Goal: Task Accomplishment & Management: Use online tool/utility

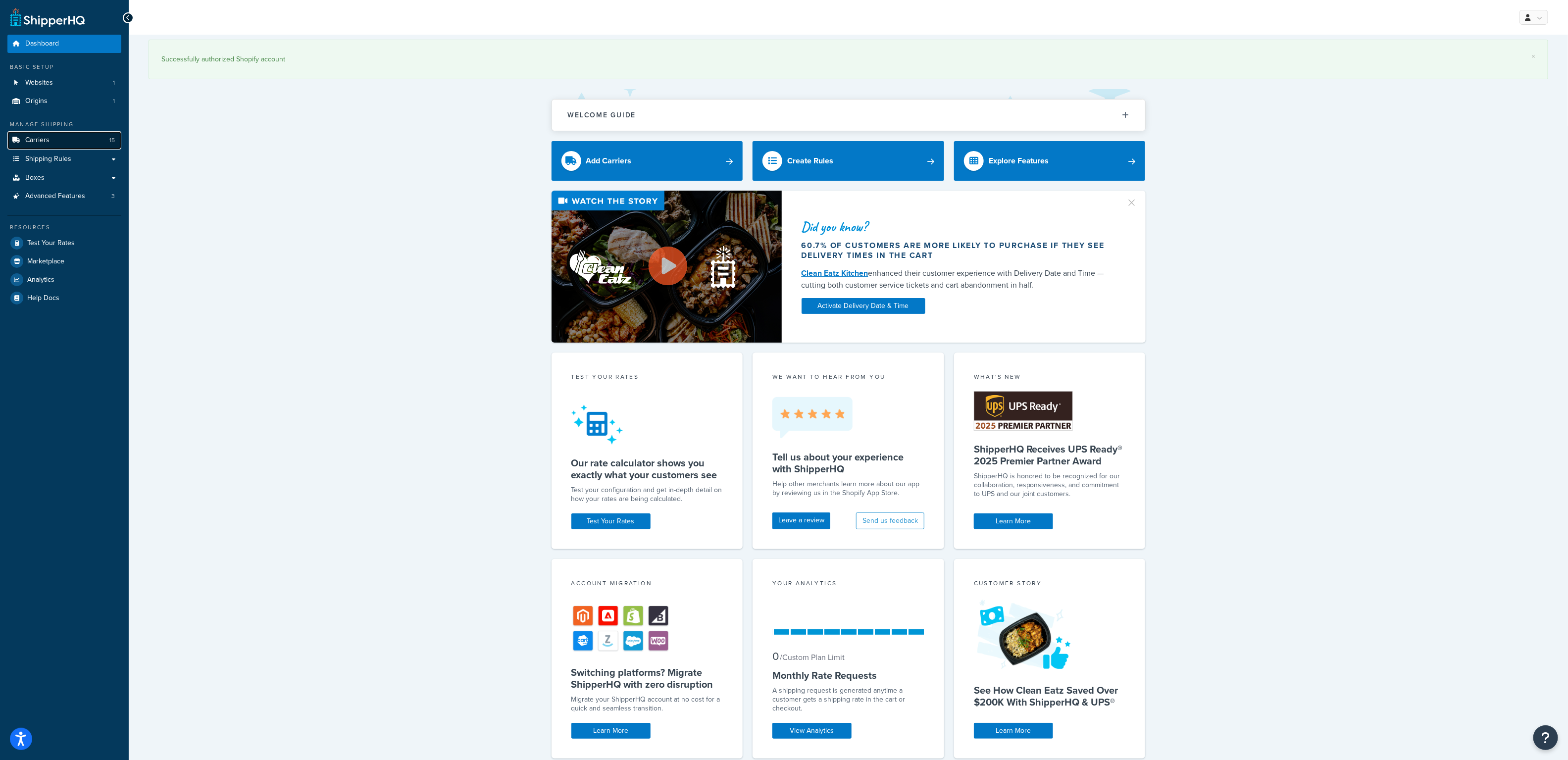
click at [33, 138] on span "Carriers" at bounding box center [37, 140] width 24 height 9
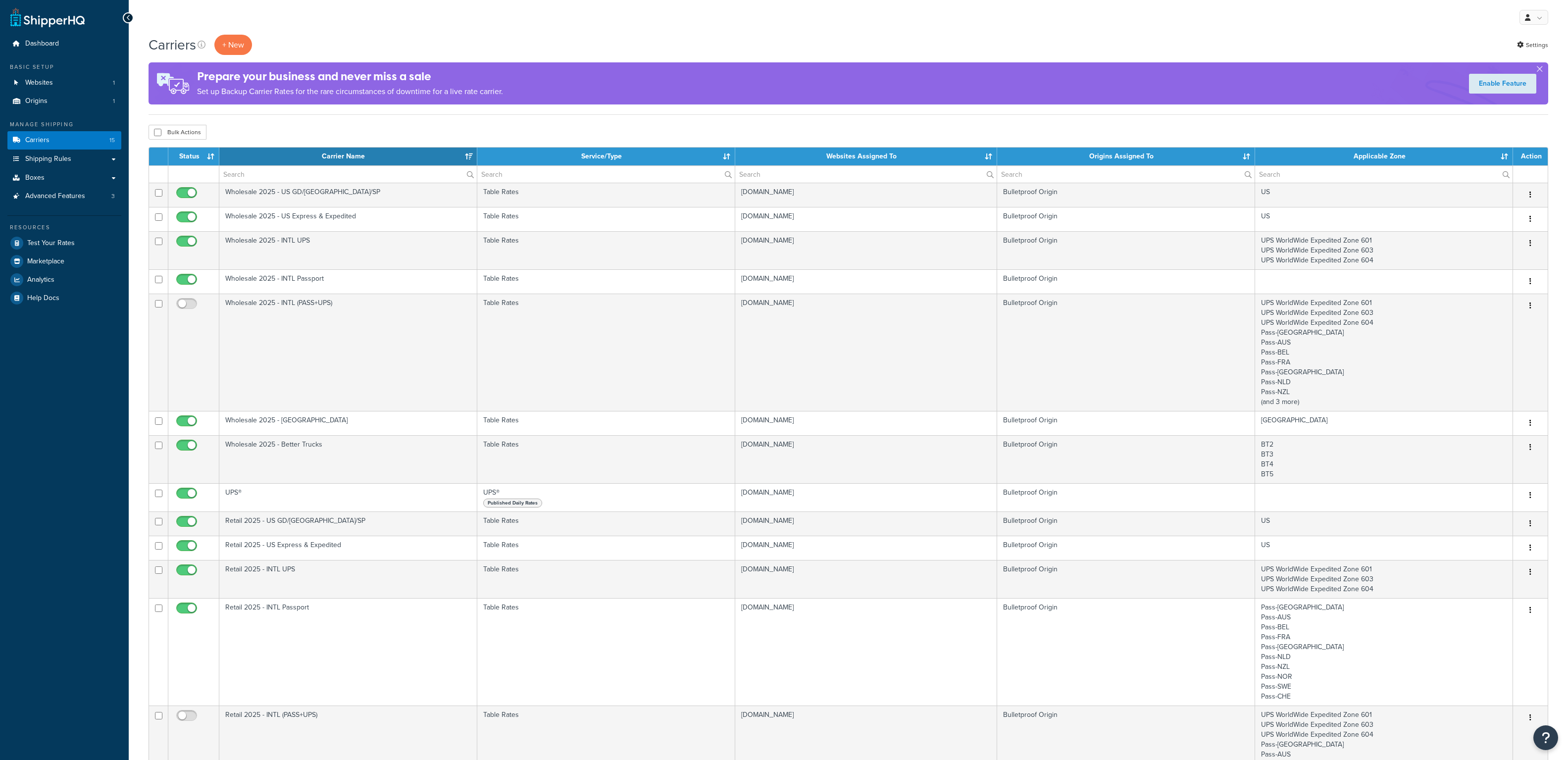
select select "15"
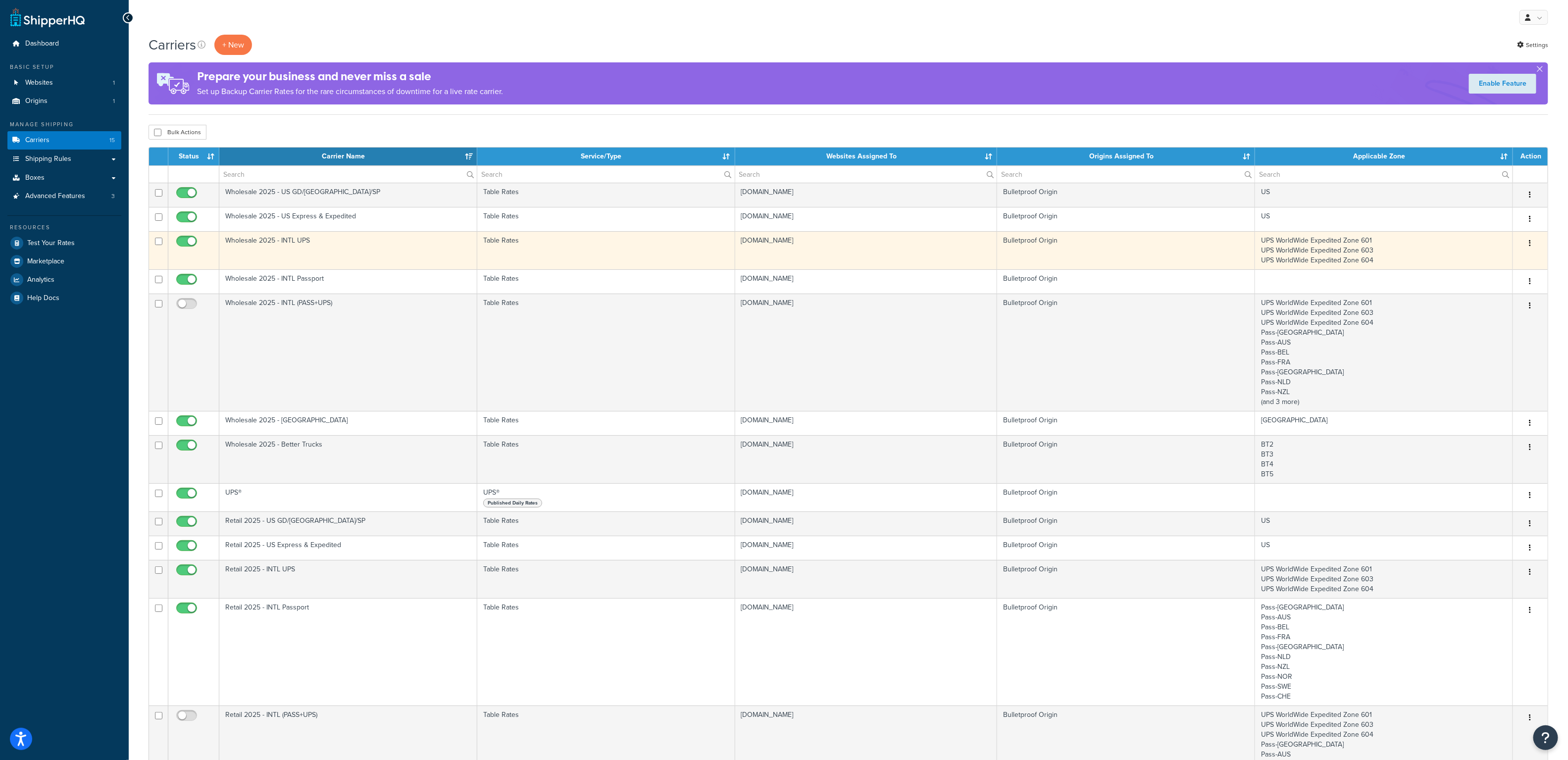
click at [318, 247] on td "Wholesale 2025 - INTL UPS" at bounding box center [348, 250] width 258 height 38
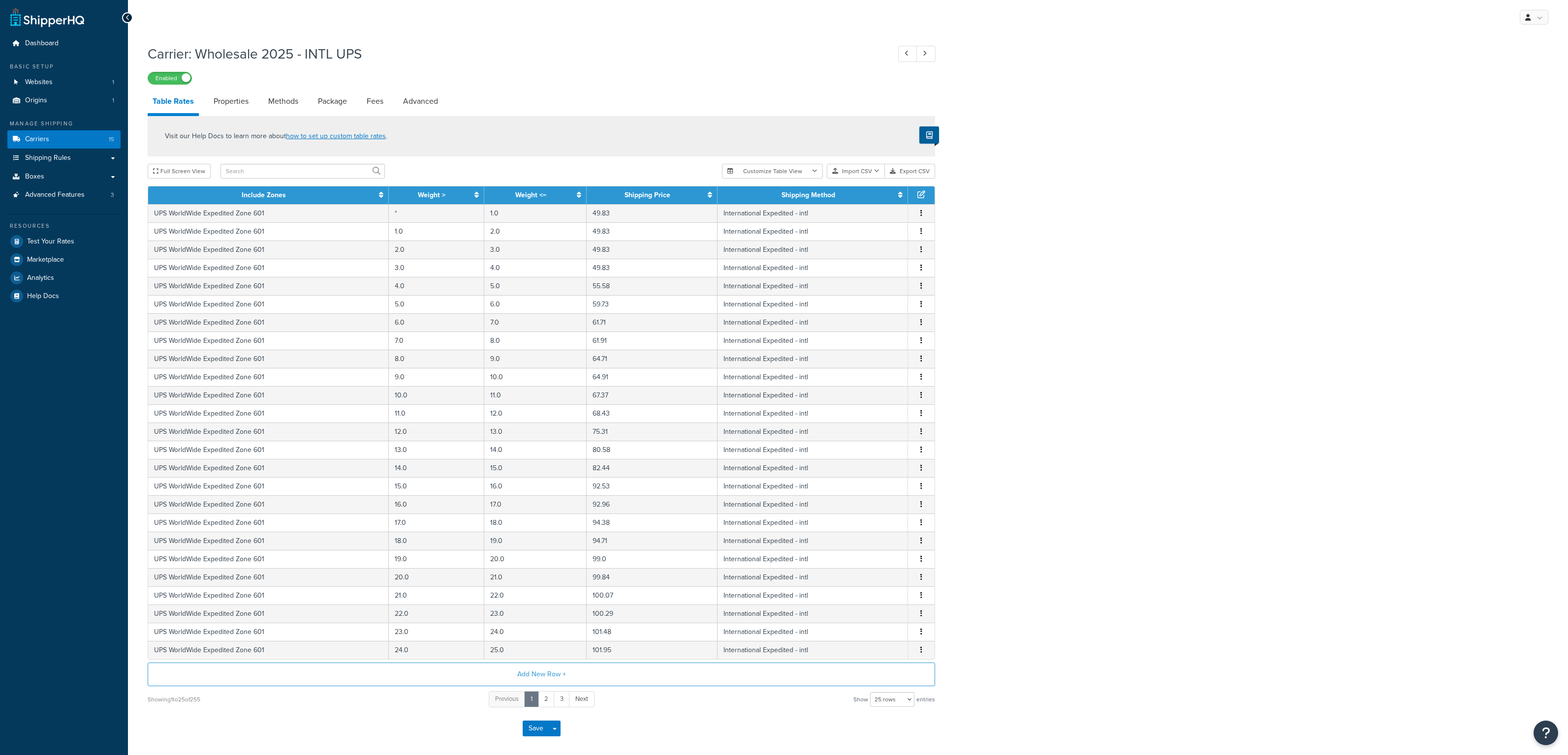
select select "25"
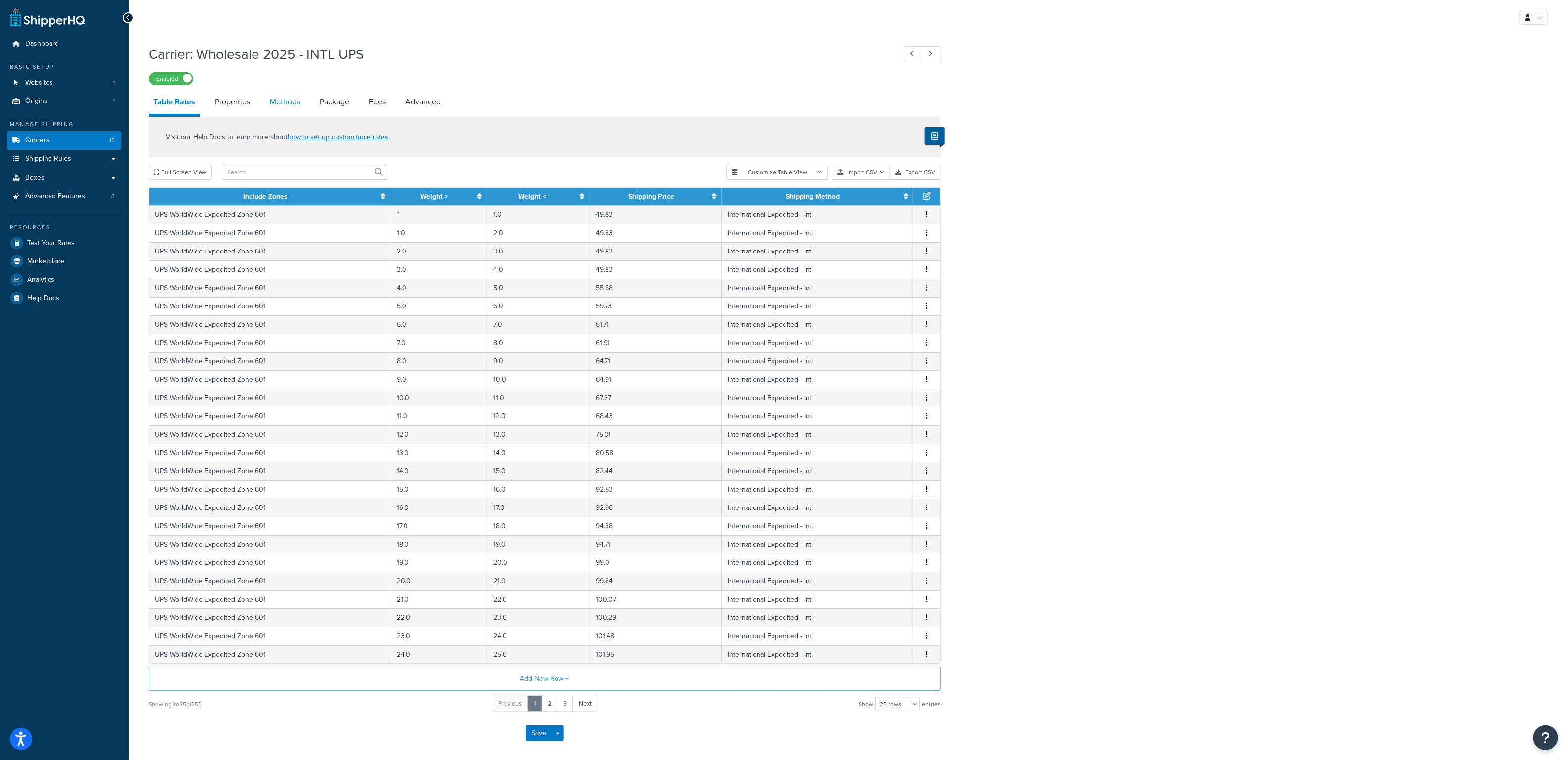
click at [291, 99] on link "Methods" at bounding box center [285, 102] width 40 height 24
select select "25"
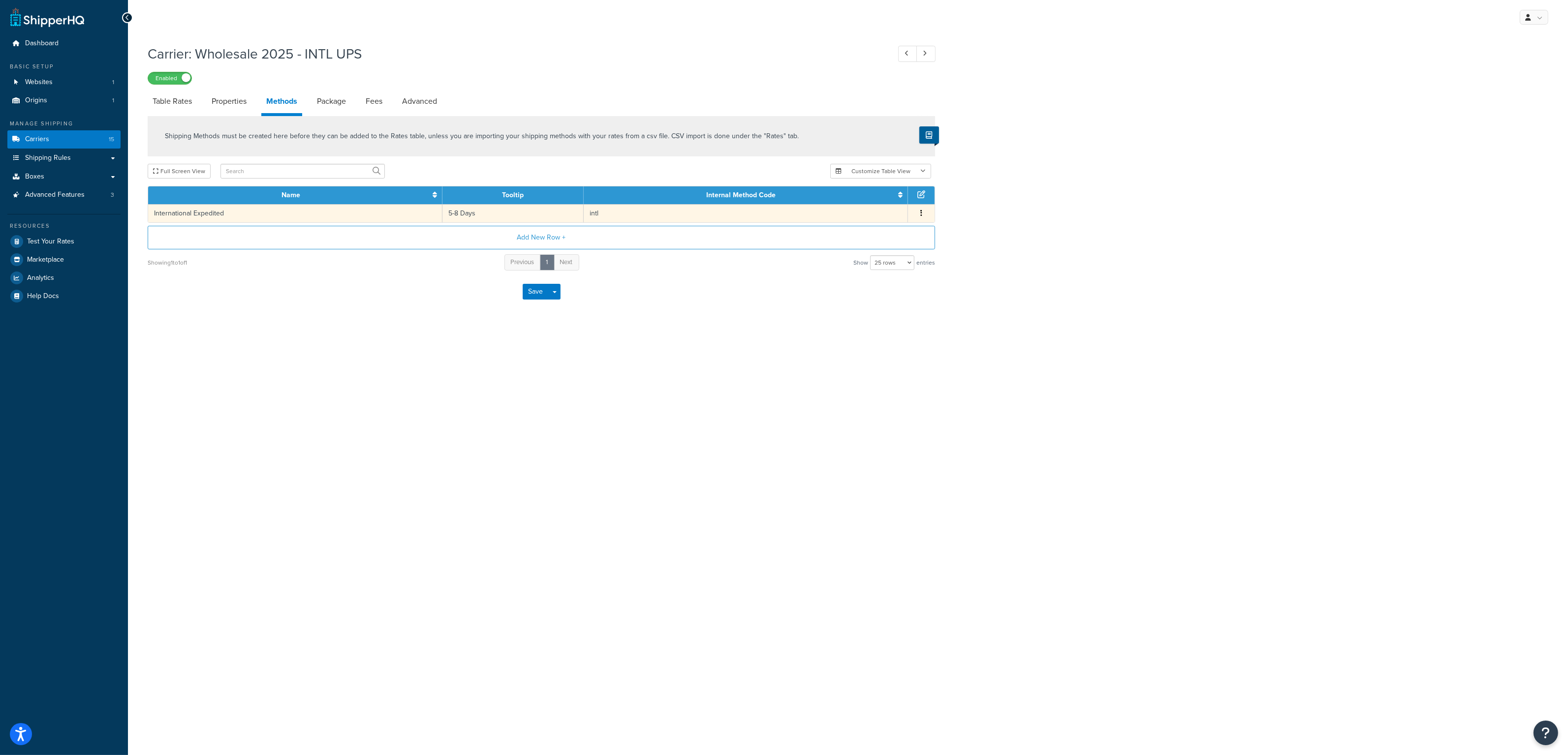
click at [915, 210] on span "Edit Delete" at bounding box center [921, 214] width 15 height 11
click at [922, 217] on button "button" at bounding box center [921, 214] width 8 height 11
click at [873, 203] on div "Edit" at bounding box center [871, 204] width 70 height 20
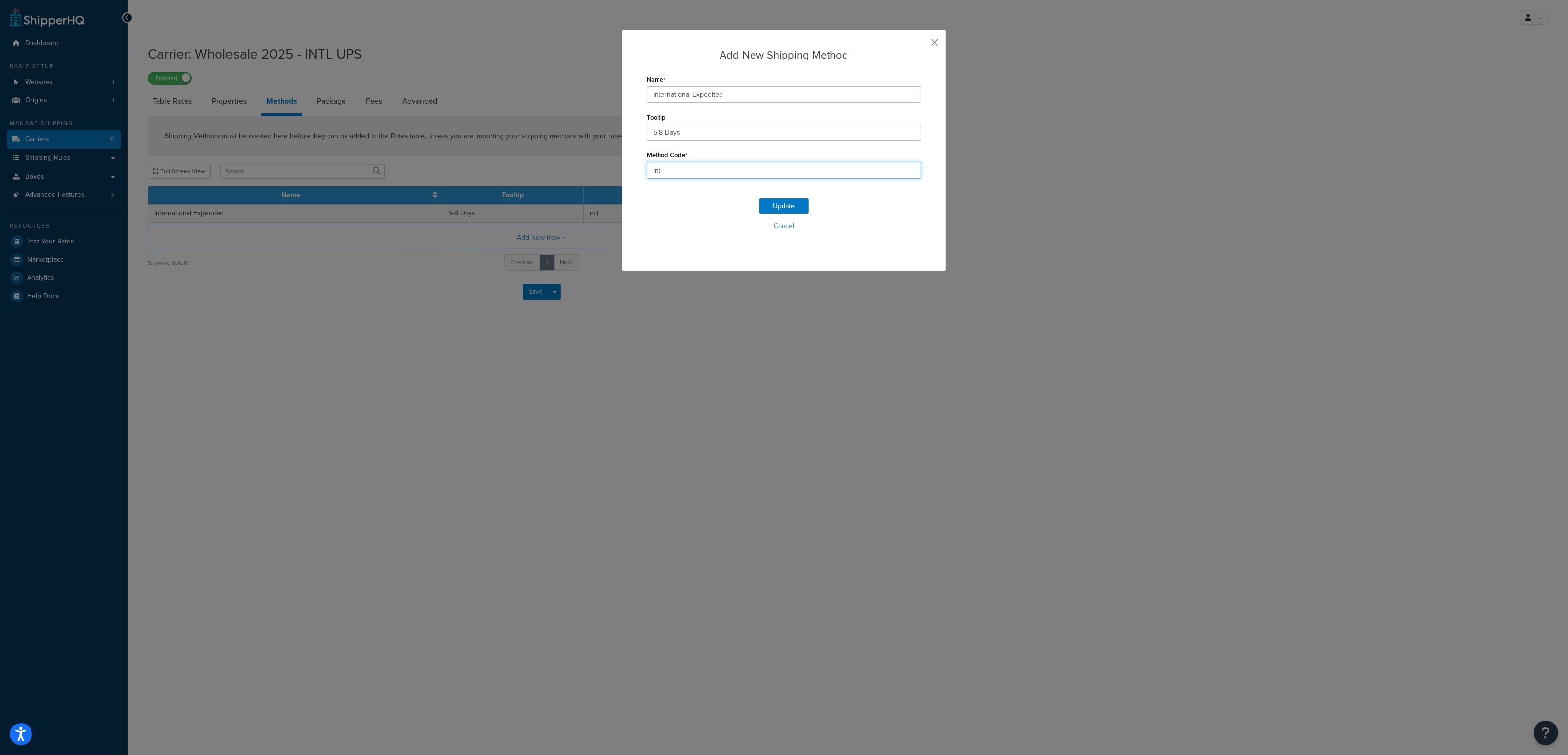
click at [677, 173] on input "intl" at bounding box center [783, 170] width 275 height 16
type input "intl-ups"
click at [772, 216] on div "Update Cancel" at bounding box center [783, 218] width 275 height 65
click at [776, 207] on button "Update" at bounding box center [784, 206] width 49 height 16
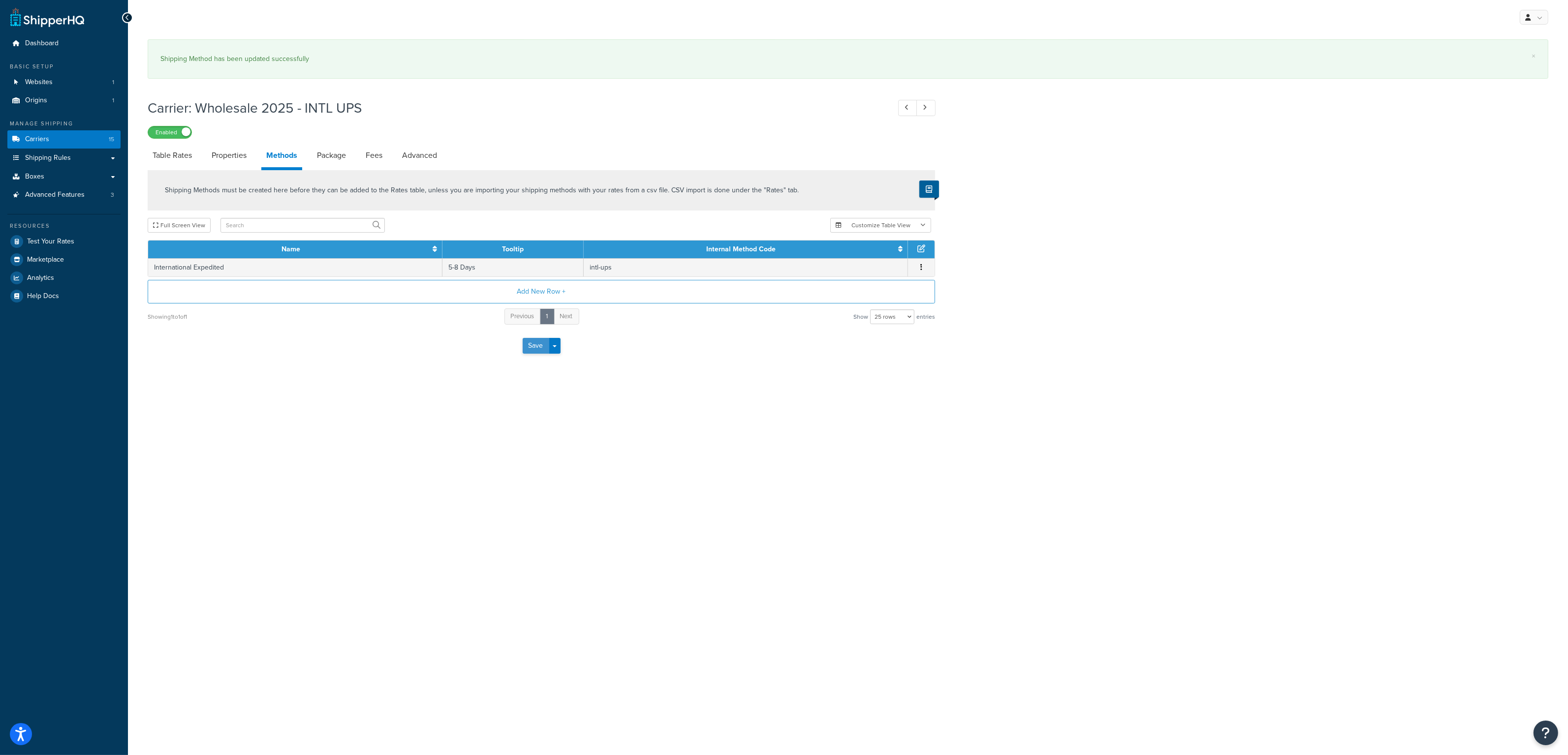
click at [542, 345] on button "Save" at bounding box center [536, 346] width 27 height 16
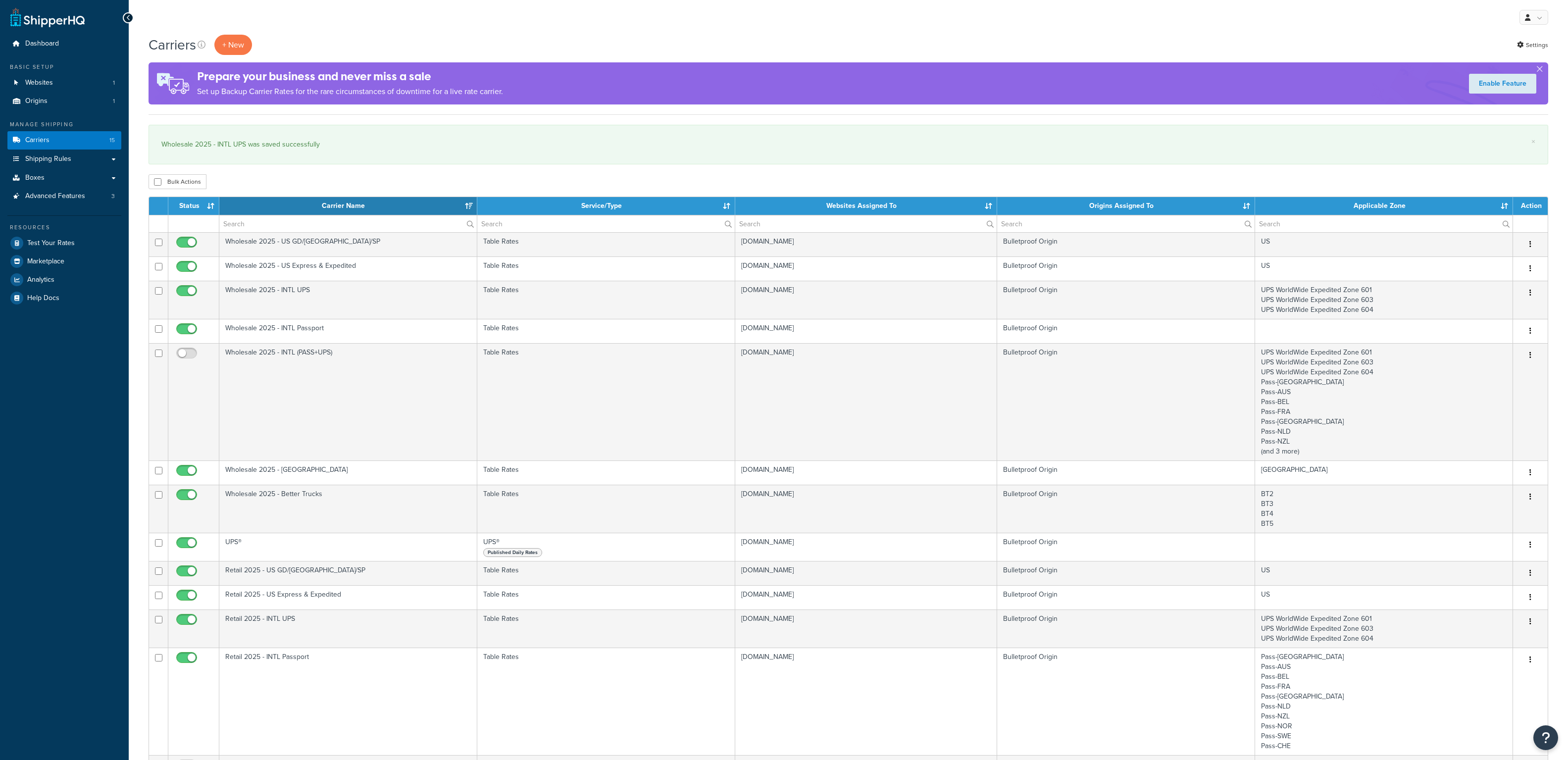
select select "15"
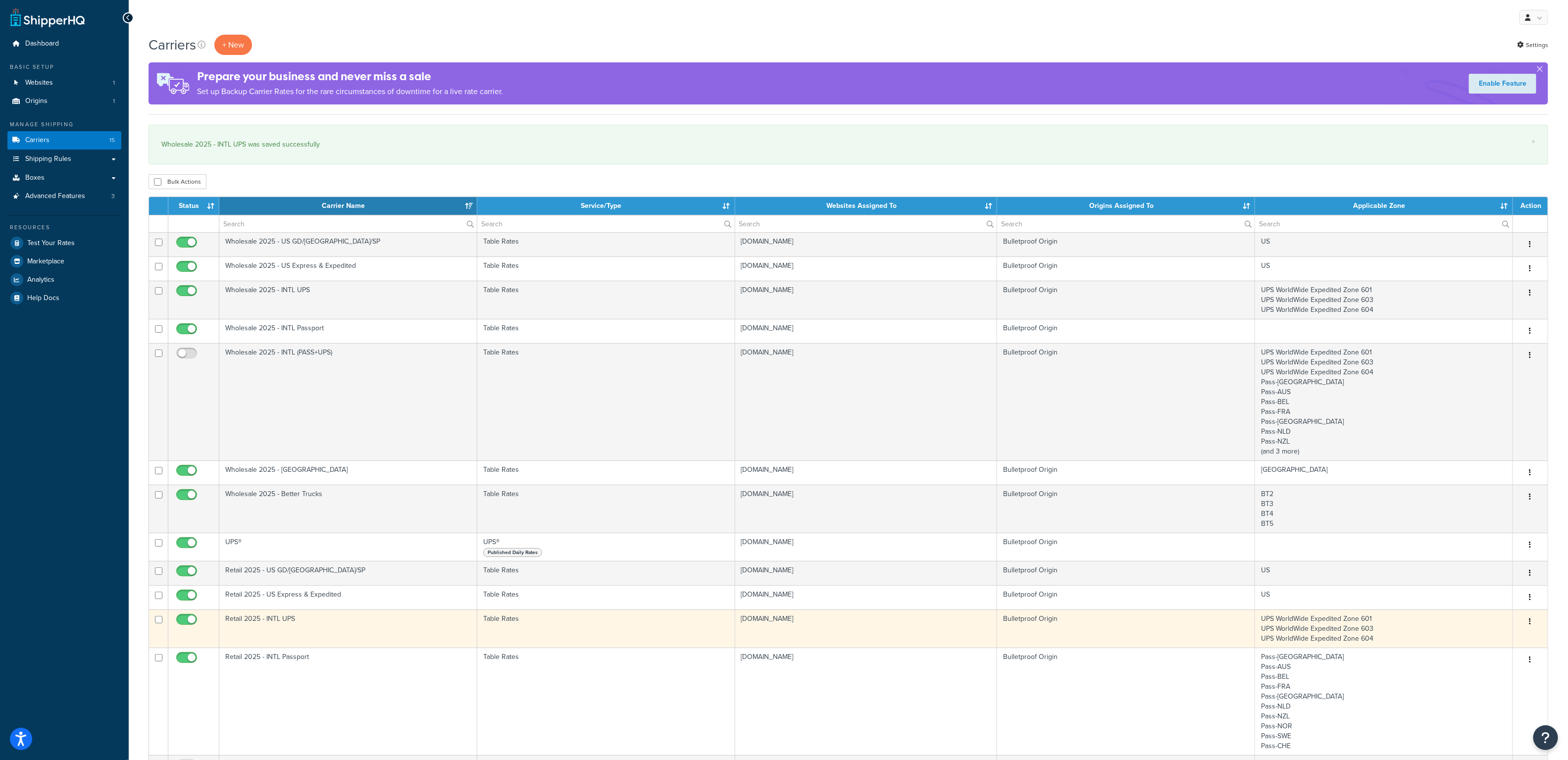
click at [347, 633] on td "Retail 2025 - INTL UPS" at bounding box center [348, 628] width 258 height 38
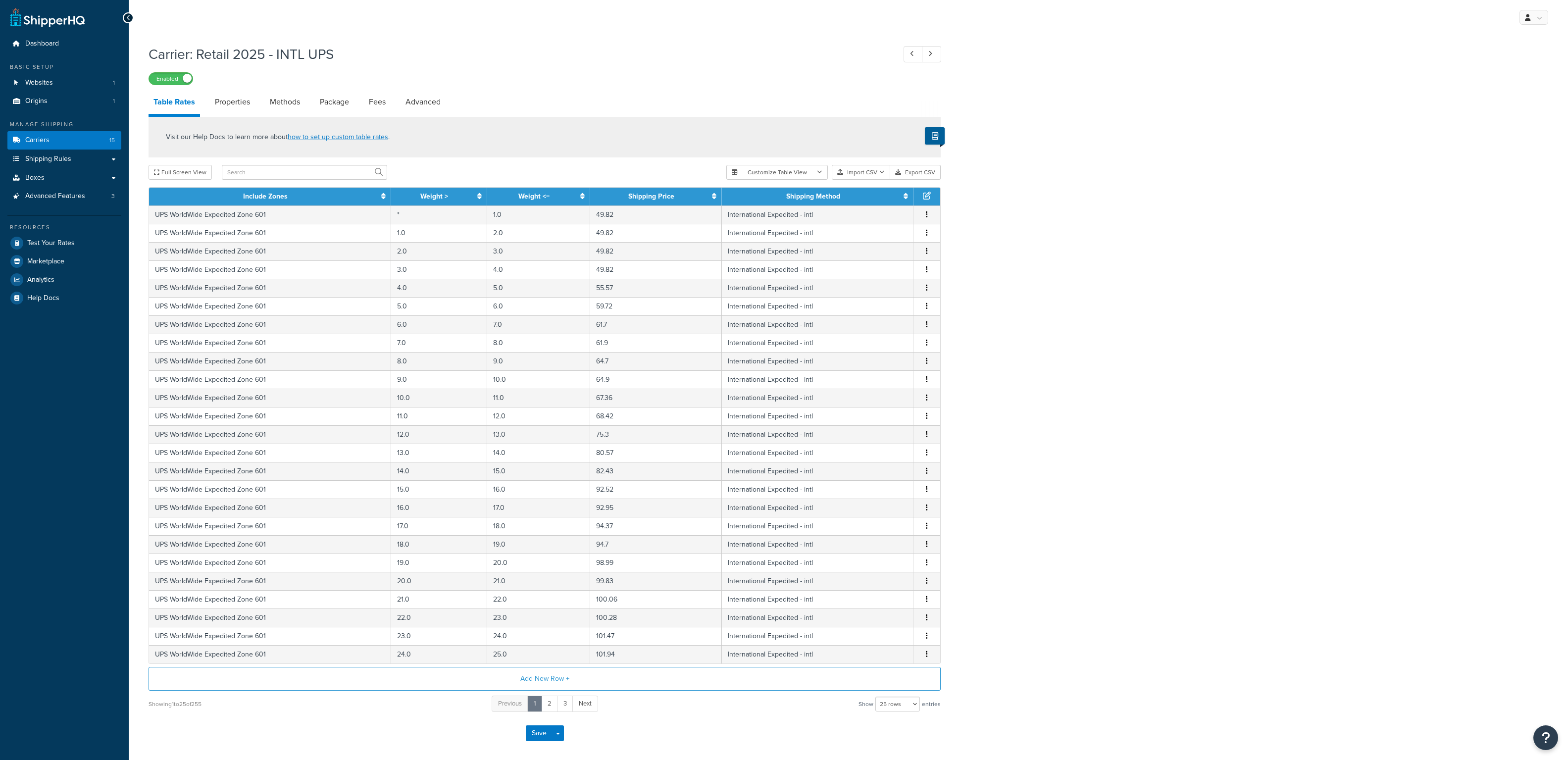
select select "25"
click at [240, 103] on link "Properties" at bounding box center [233, 102] width 45 height 24
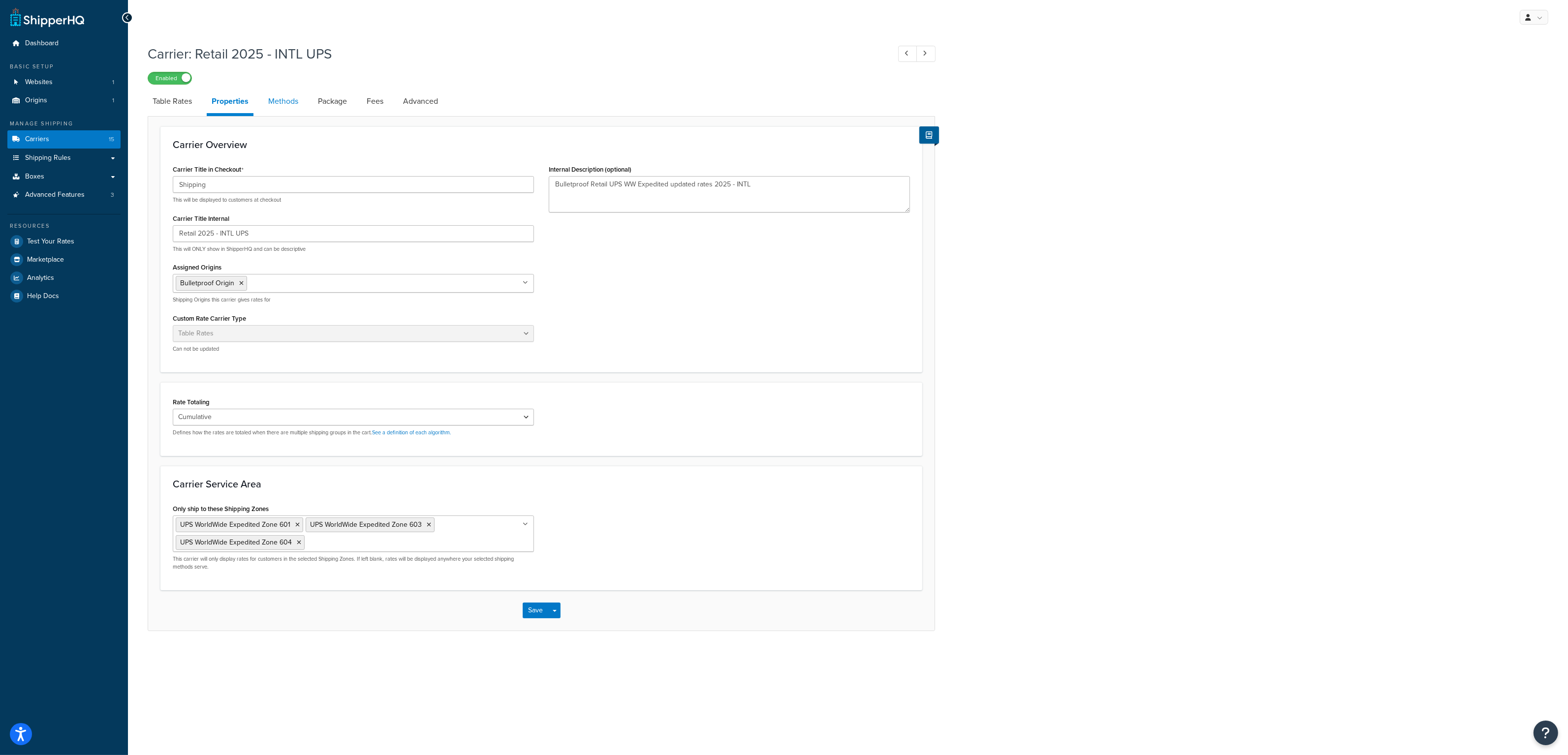
click at [288, 108] on link "Methods" at bounding box center [283, 101] width 40 height 24
select select "25"
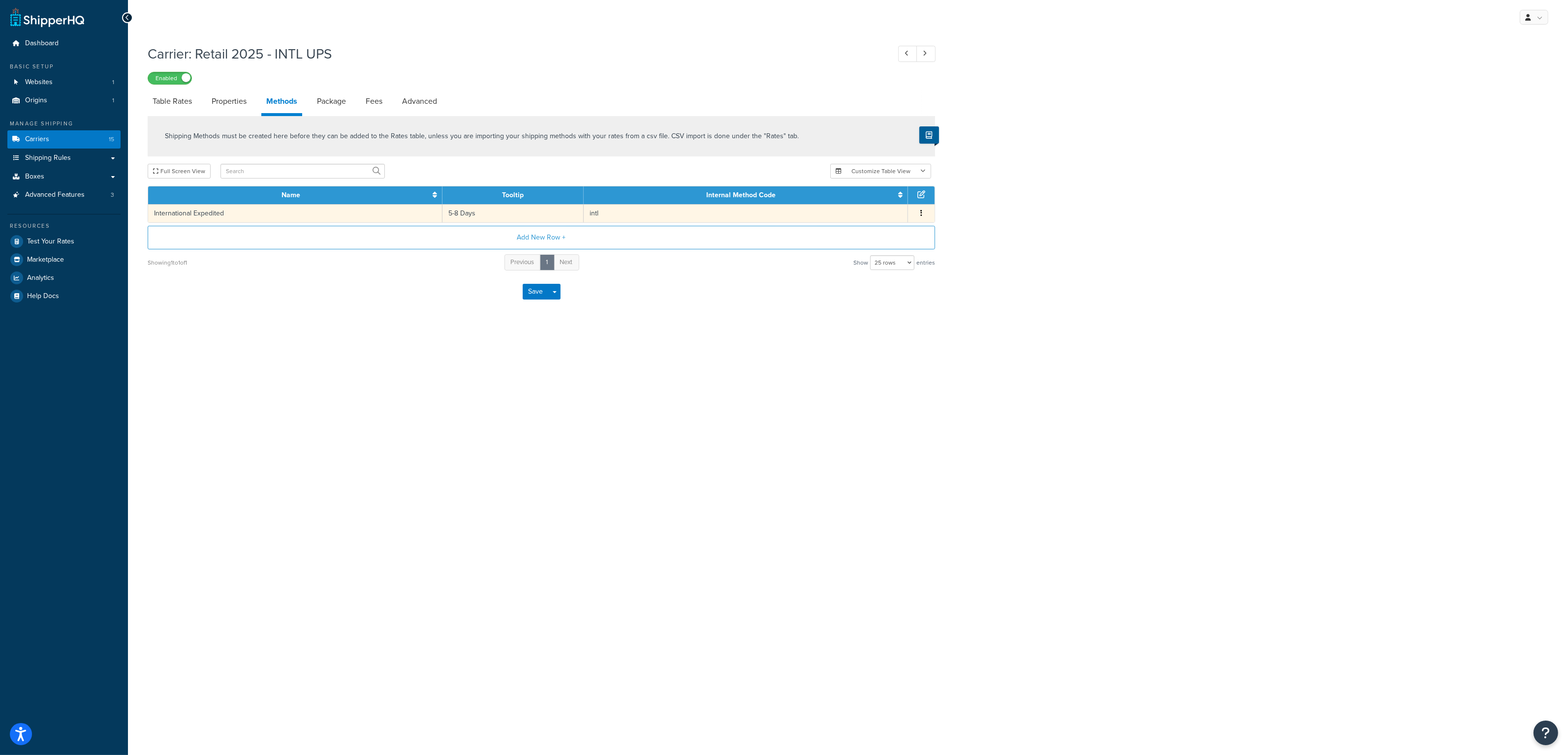
click at [919, 212] on button "button" at bounding box center [921, 214] width 8 height 11
click at [870, 206] on div "Edit" at bounding box center [871, 204] width 70 height 20
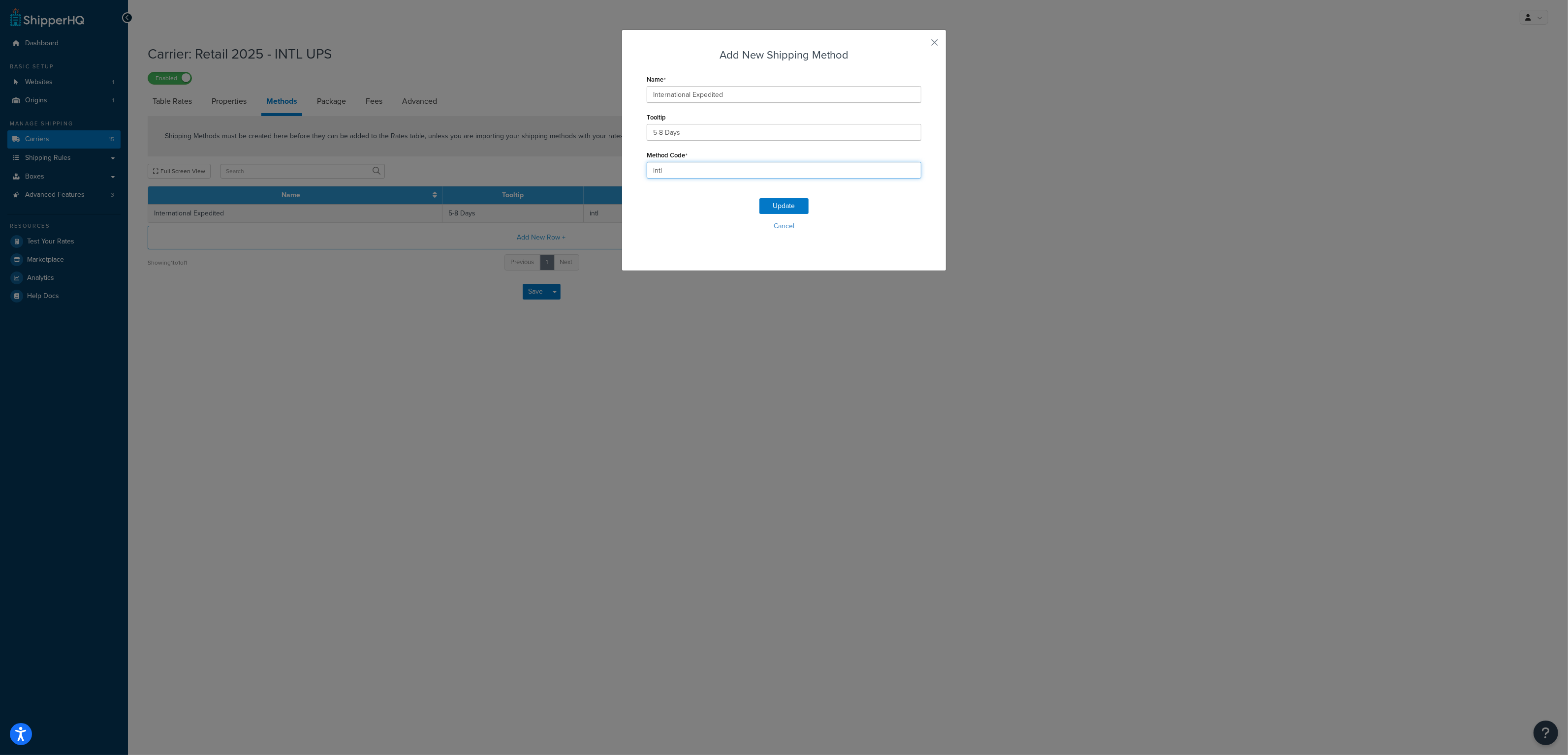
click at [700, 162] on input "intl" at bounding box center [783, 170] width 275 height 16
click at [724, 163] on input "intl" at bounding box center [783, 170] width 275 height 16
click at [704, 173] on input "intl" at bounding box center [783, 170] width 275 height 16
type input "intl-ups"
click at [761, 201] on button "Update" at bounding box center [784, 206] width 49 height 16
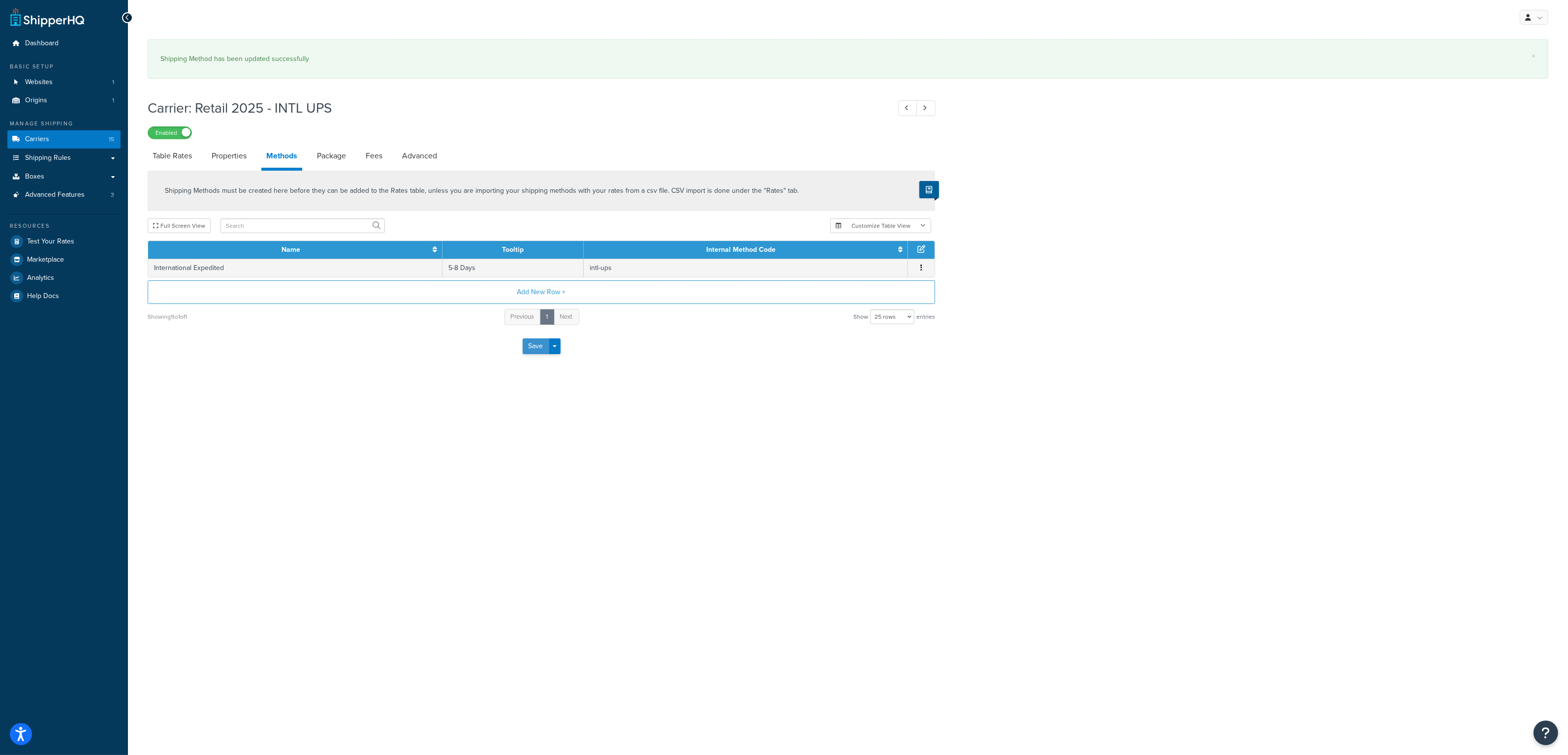
click at [536, 338] on button "Save" at bounding box center [536, 346] width 27 height 16
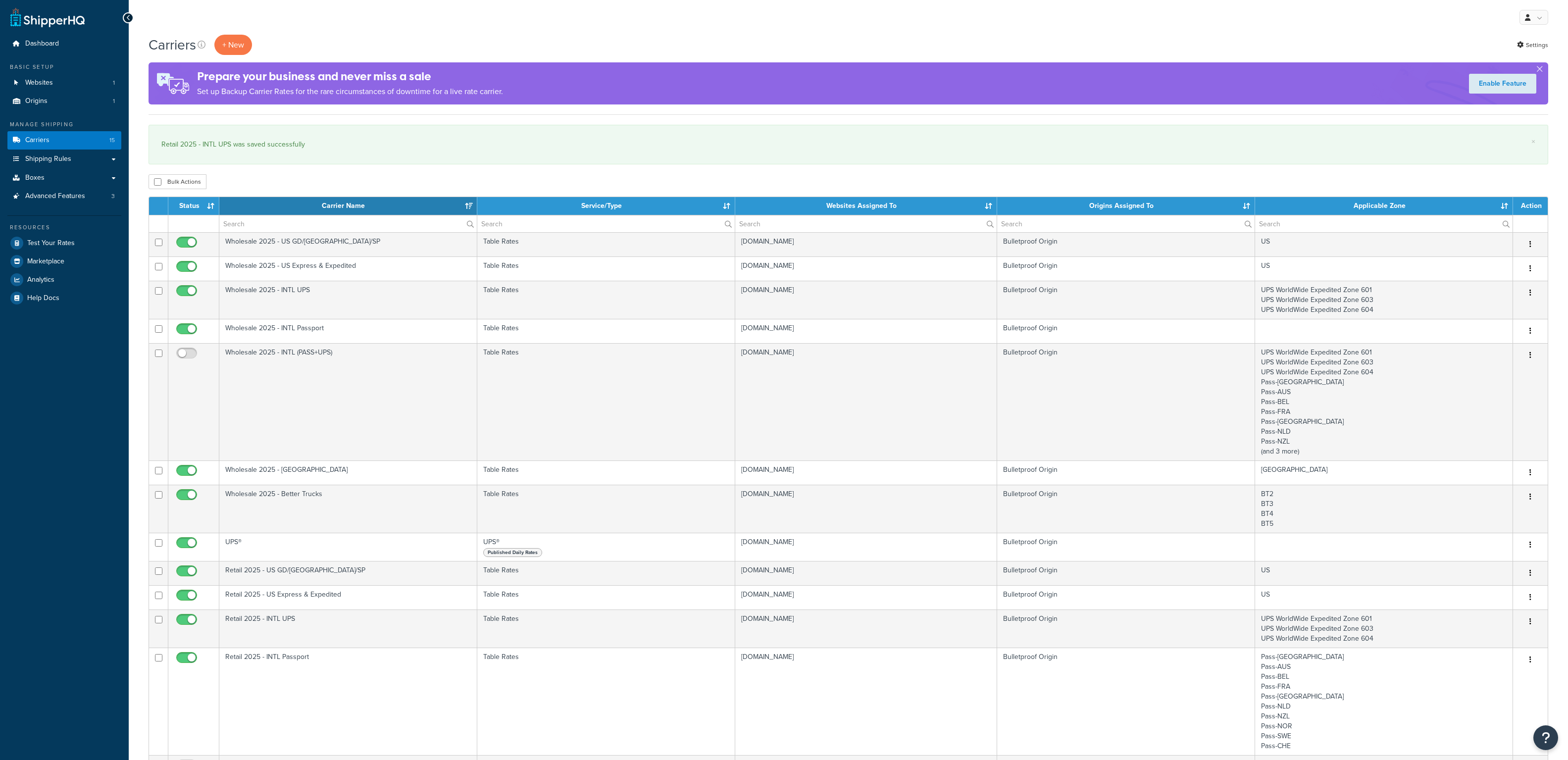
select select "15"
click at [45, 156] on span "Shipping Rules" at bounding box center [48, 159] width 46 height 9
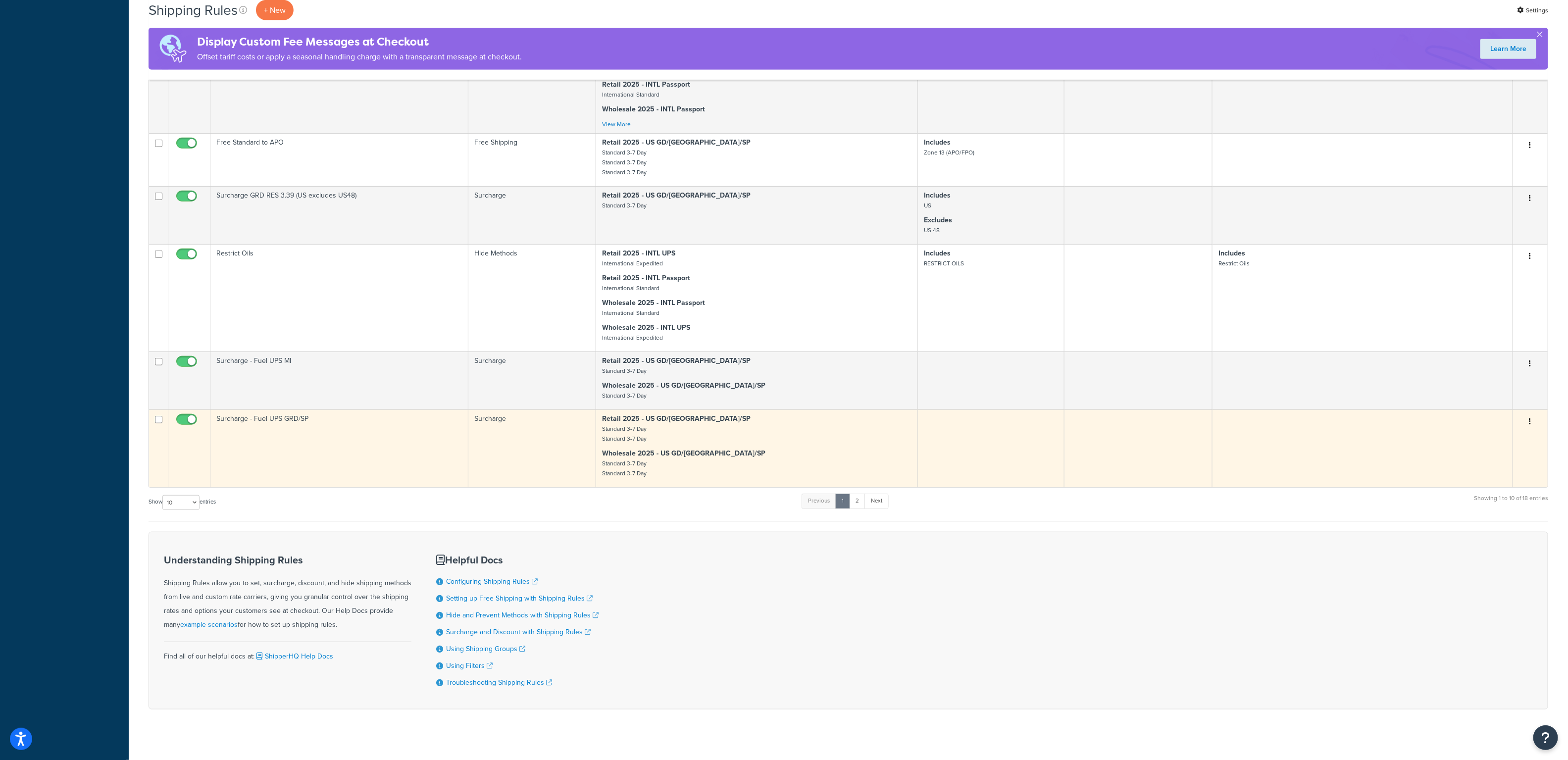
scroll to position [593, 0]
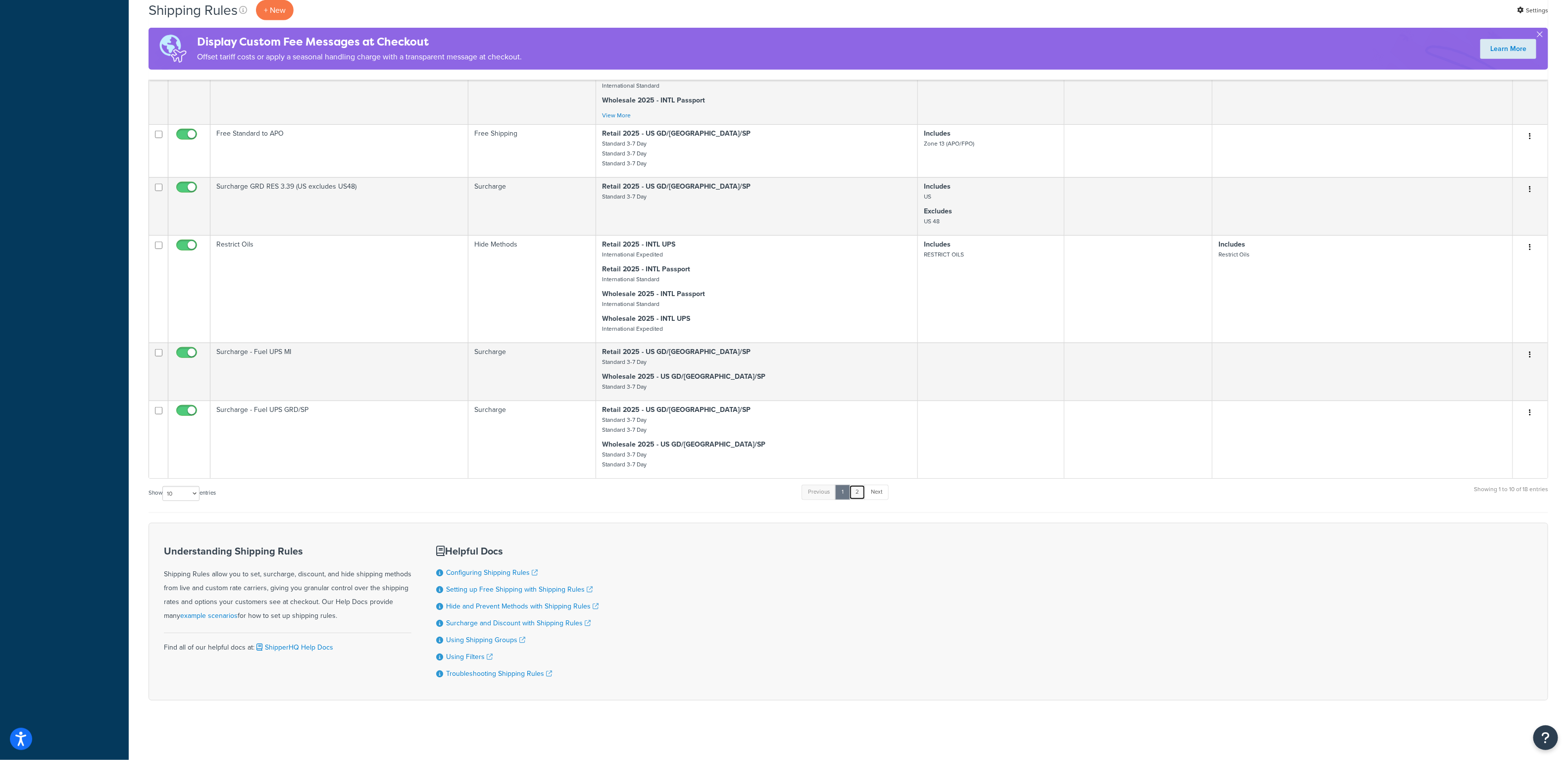
click at [857, 490] on link "2" at bounding box center [857, 492] width 17 height 15
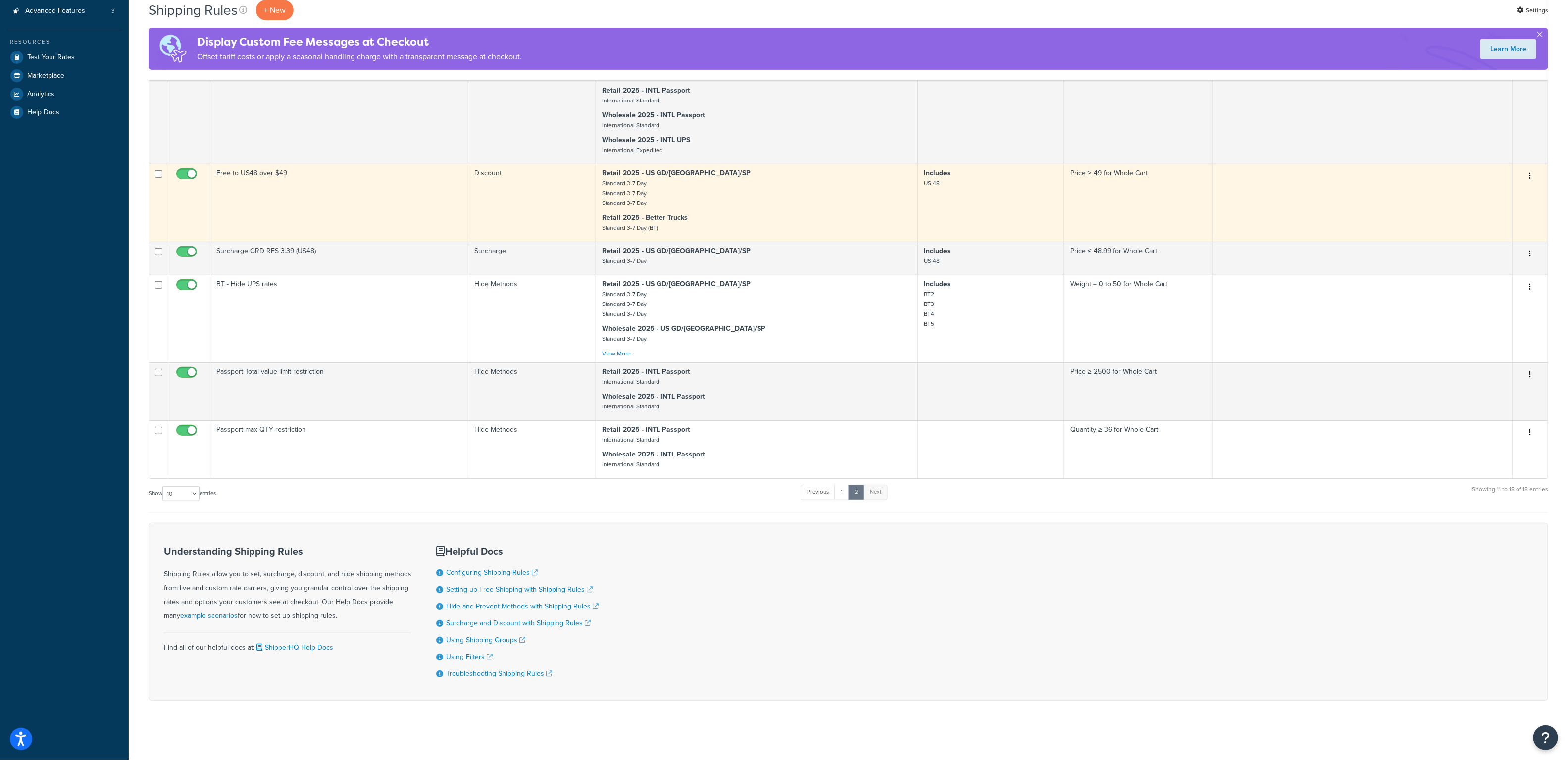
click at [337, 213] on td "Free to US48 over $49" at bounding box center [339, 203] width 258 height 78
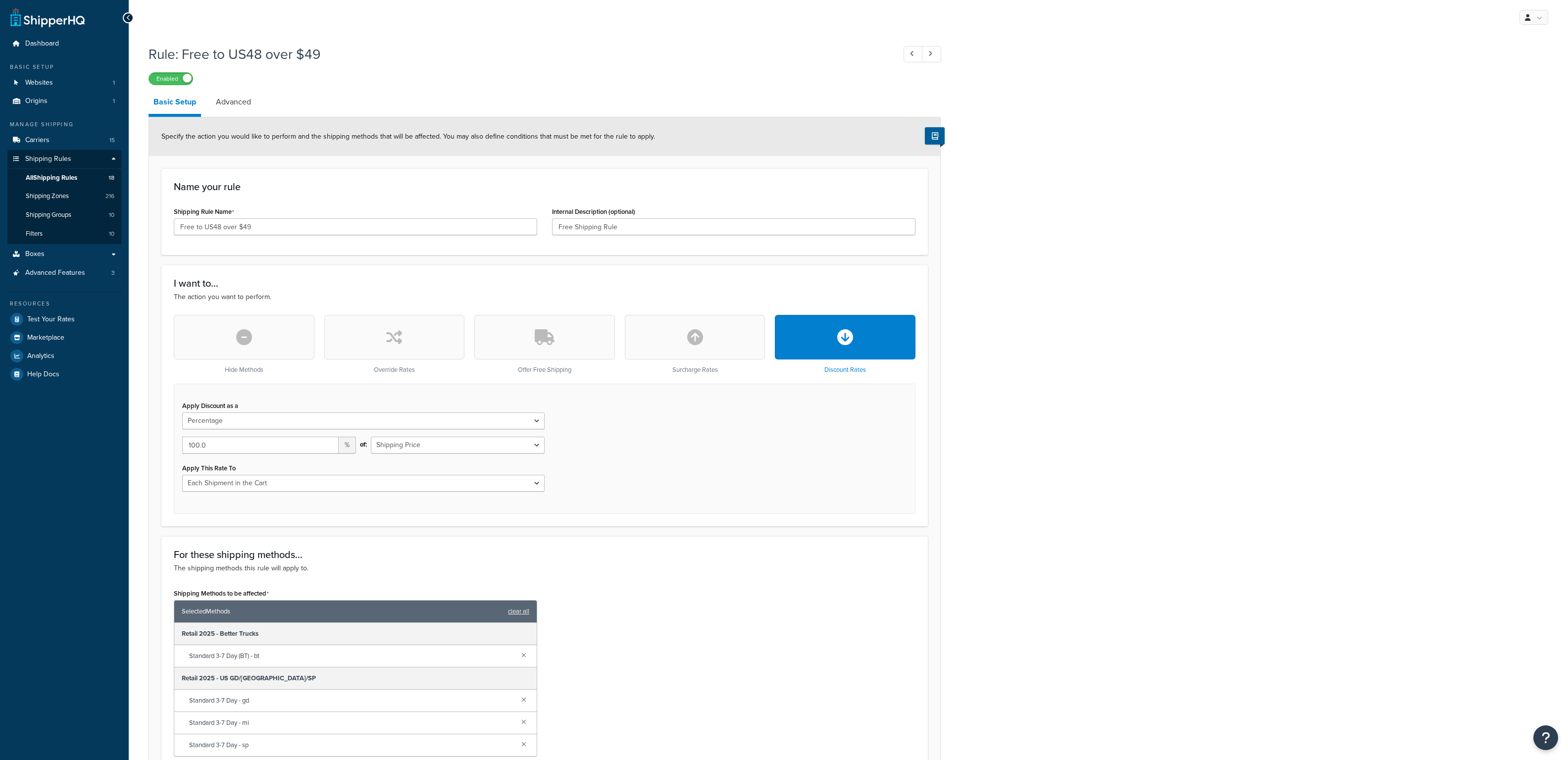
select select "PERCENTAGE"
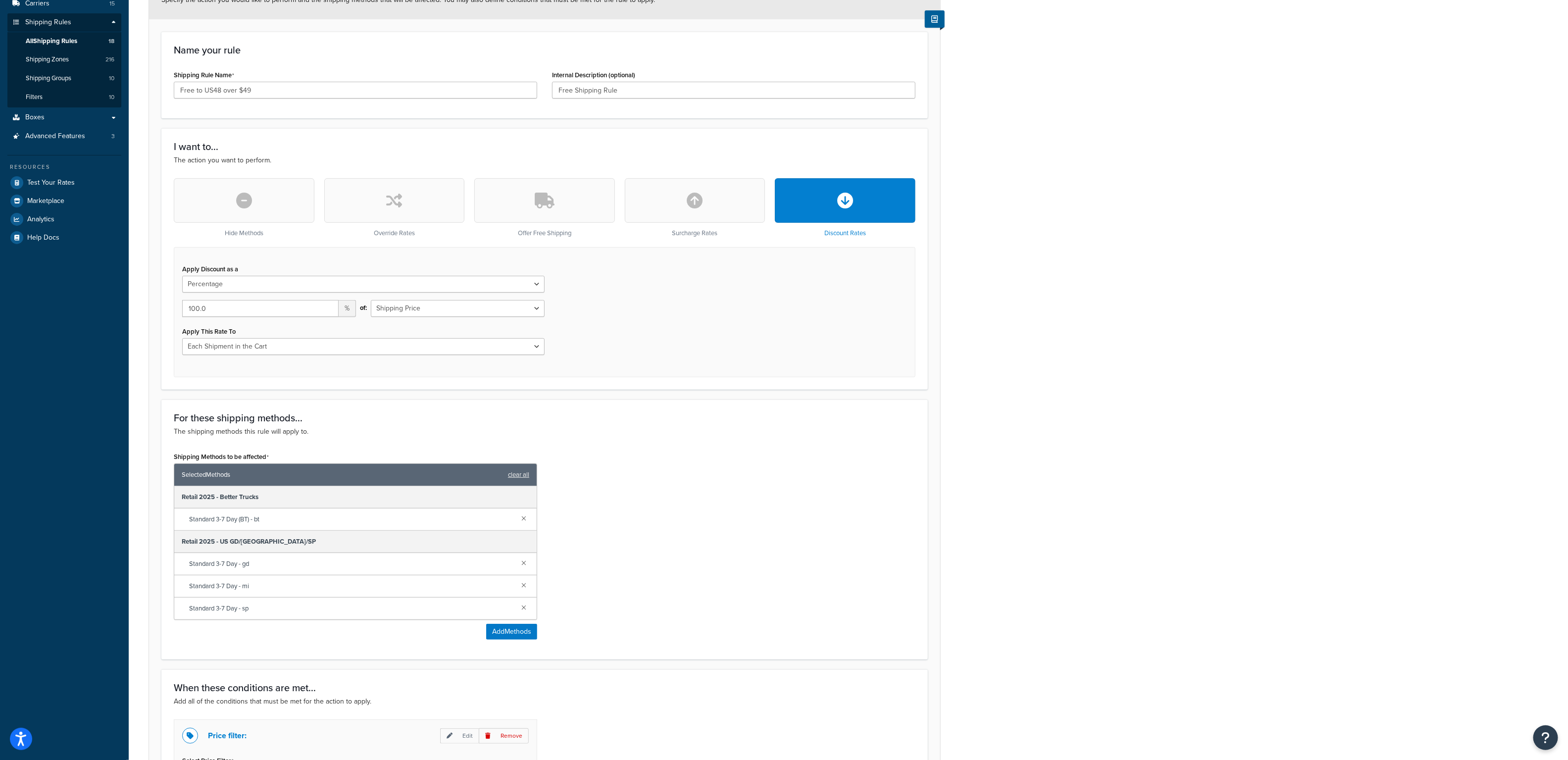
scroll to position [58, 0]
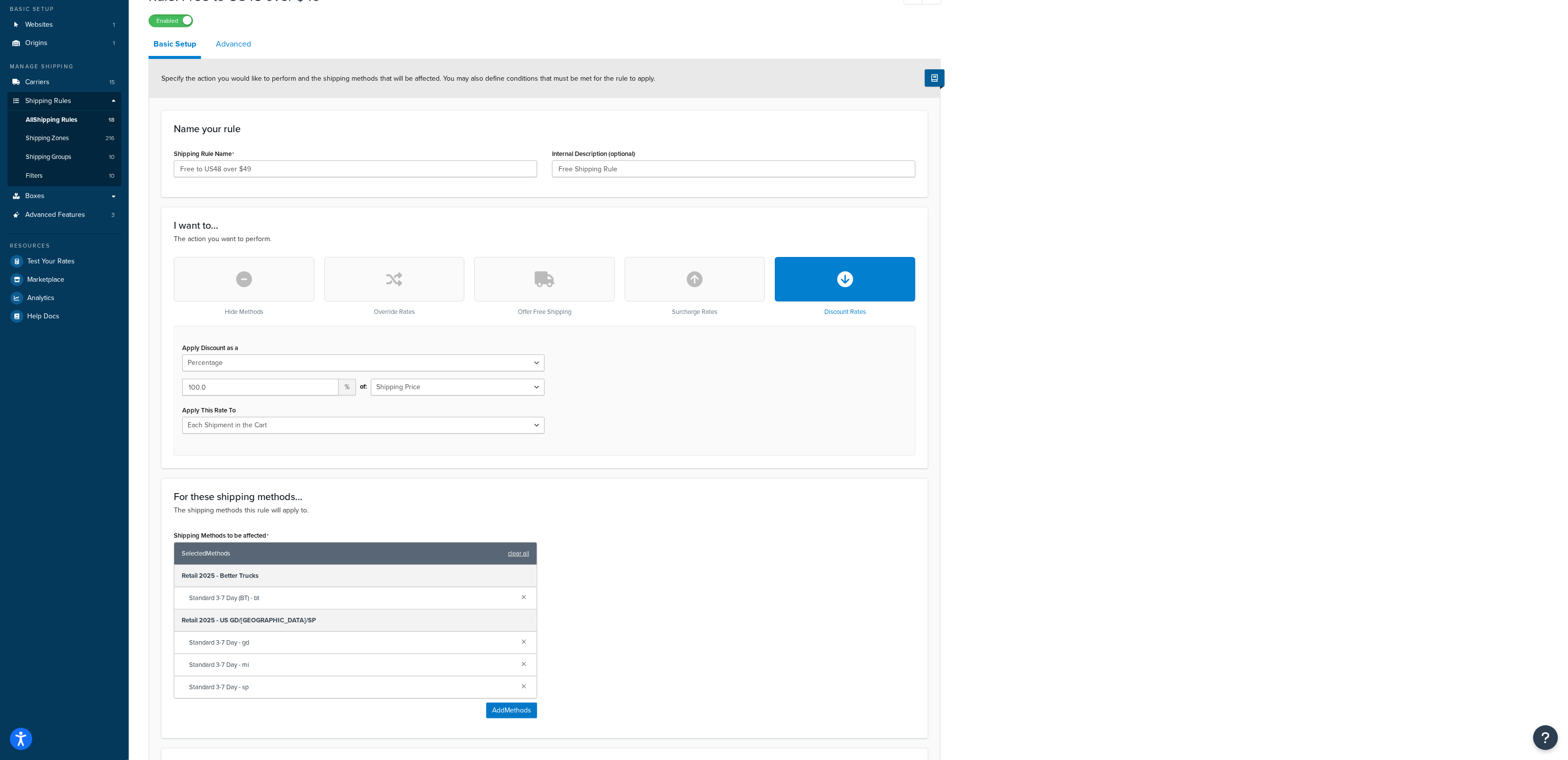
click at [239, 40] on link "Advanced" at bounding box center [233, 44] width 45 height 24
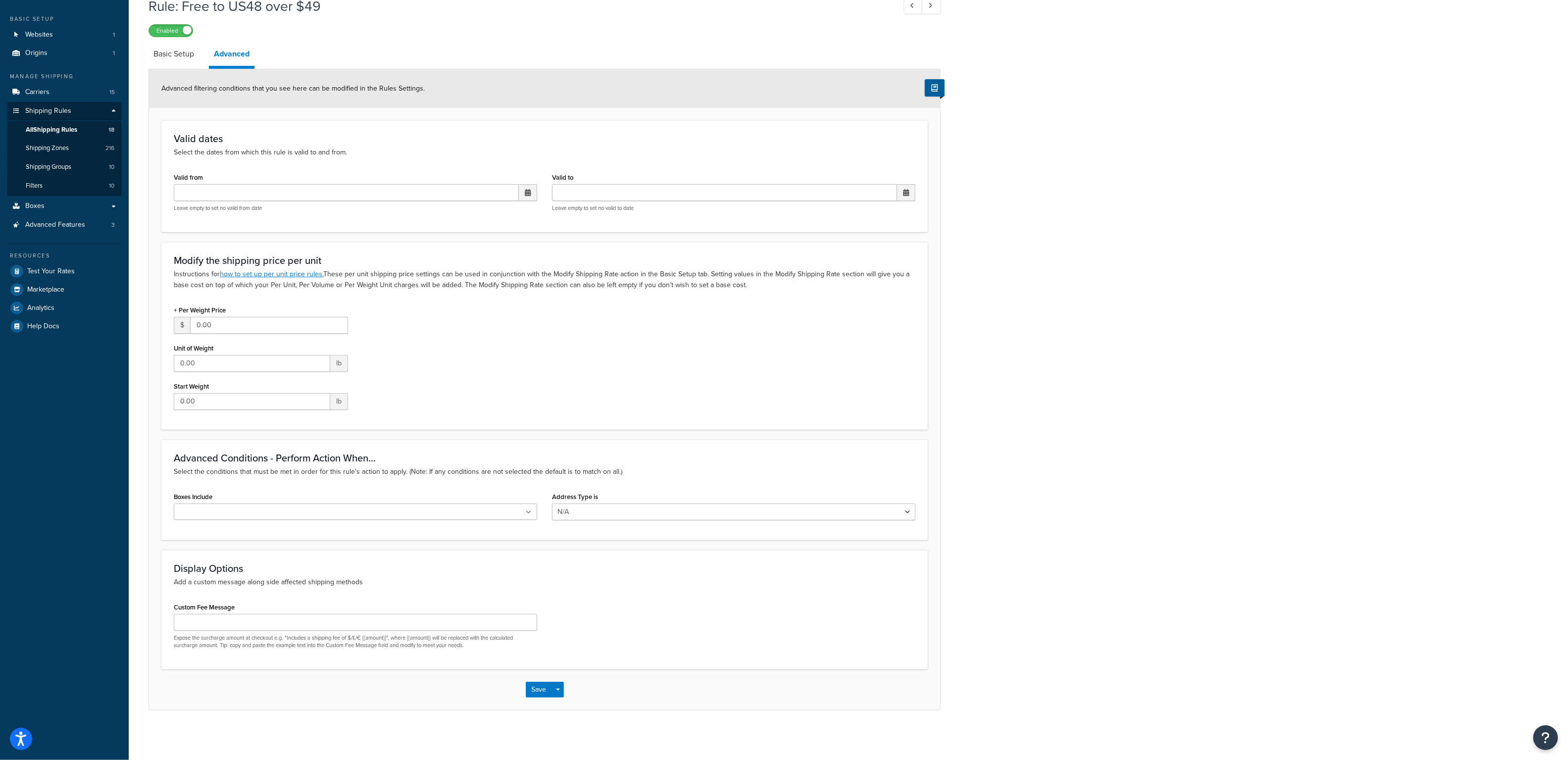
scroll to position [48, 0]
click at [157, 55] on link "Basic Setup" at bounding box center [174, 54] width 50 height 24
select select "PERCENTAGE"
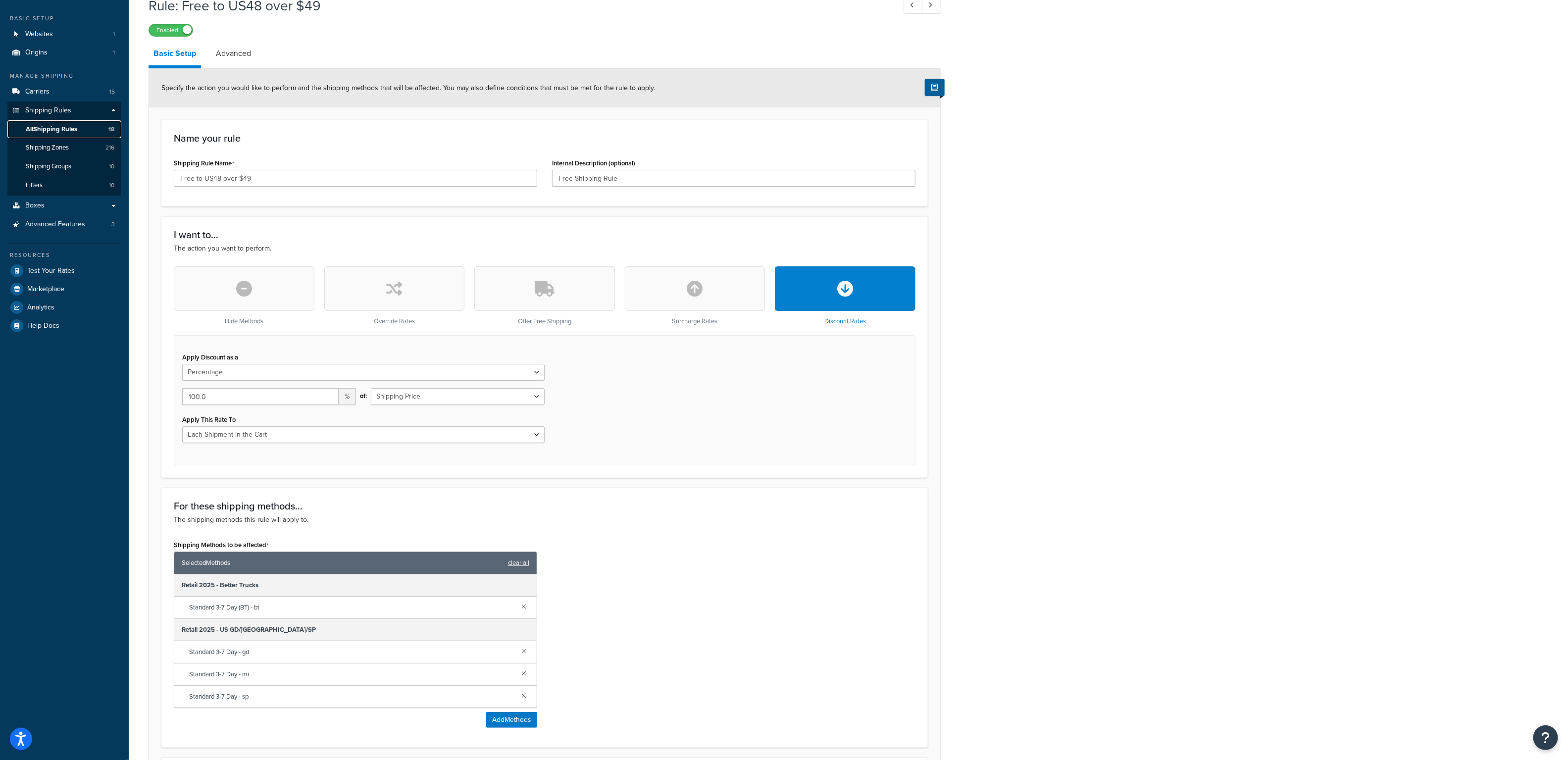
click at [66, 128] on span "All Shipping Rules" at bounding box center [51, 130] width 51 height 9
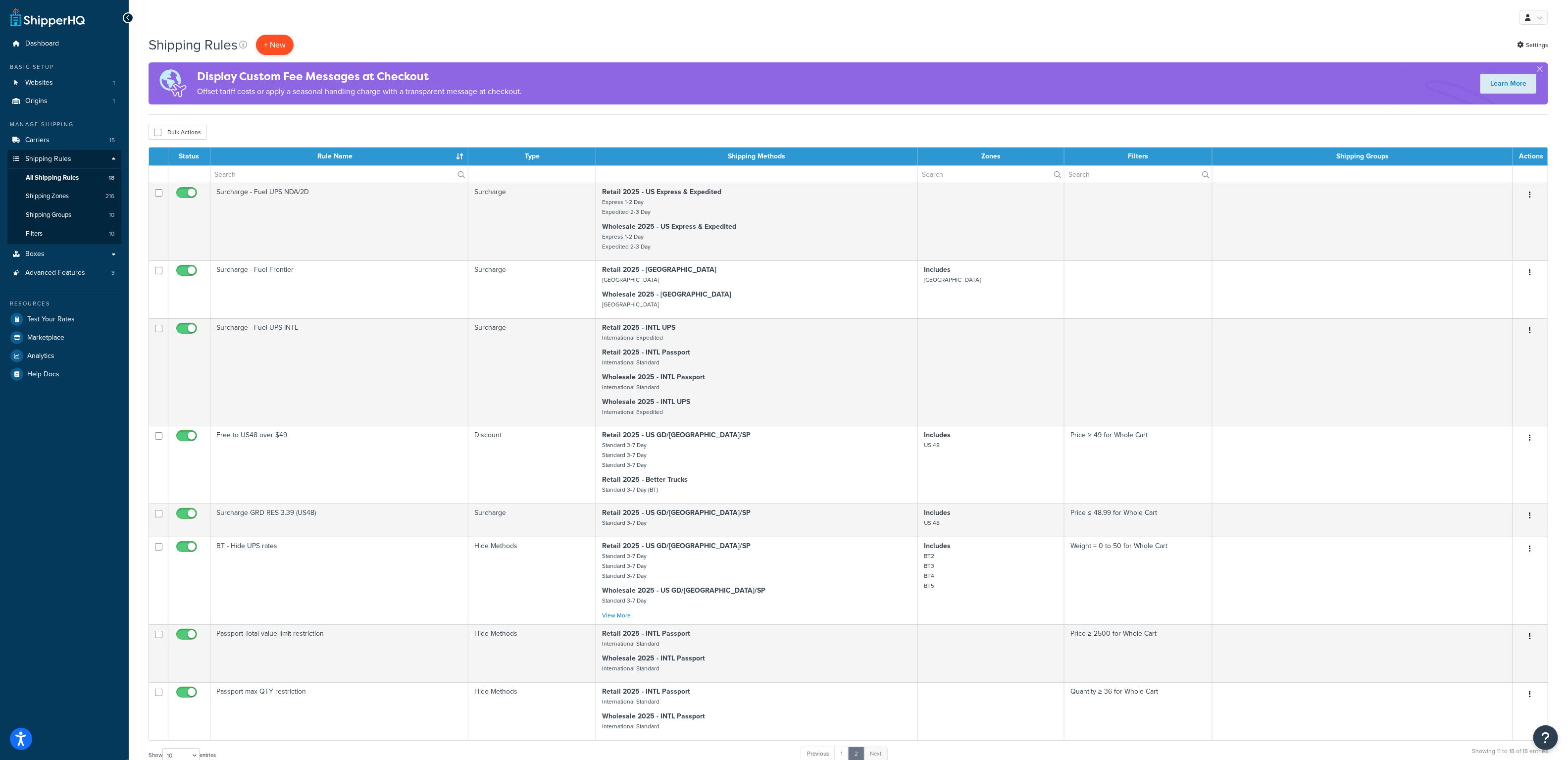
click at [286, 40] on p "+ New" at bounding box center [274, 45] width 37 height 20
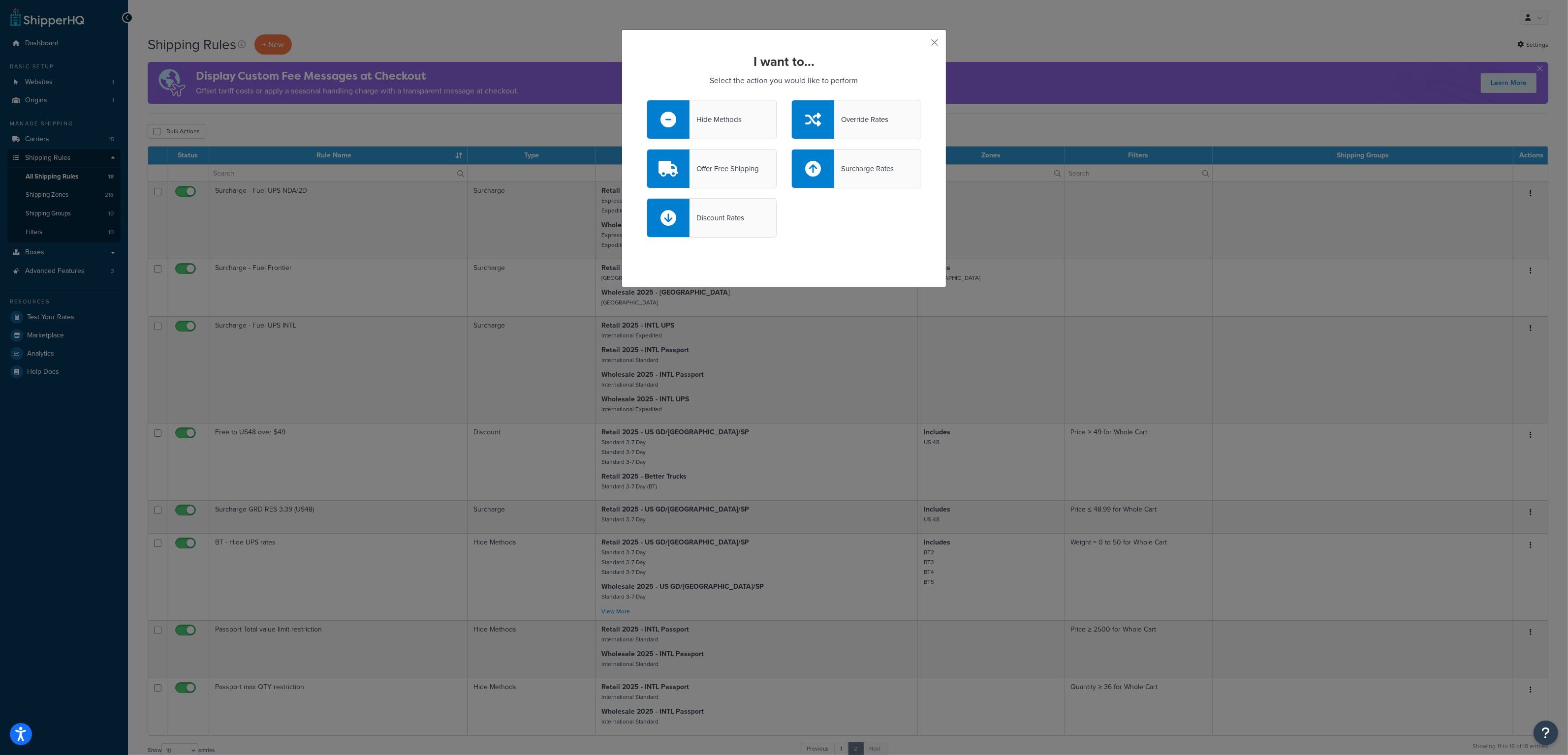
click at [747, 157] on div "Offer Free Shipping" at bounding box center [711, 169] width 130 height 40
click at [0, 0] on input "Offer Free Shipping" at bounding box center [0, 0] width 0 height 0
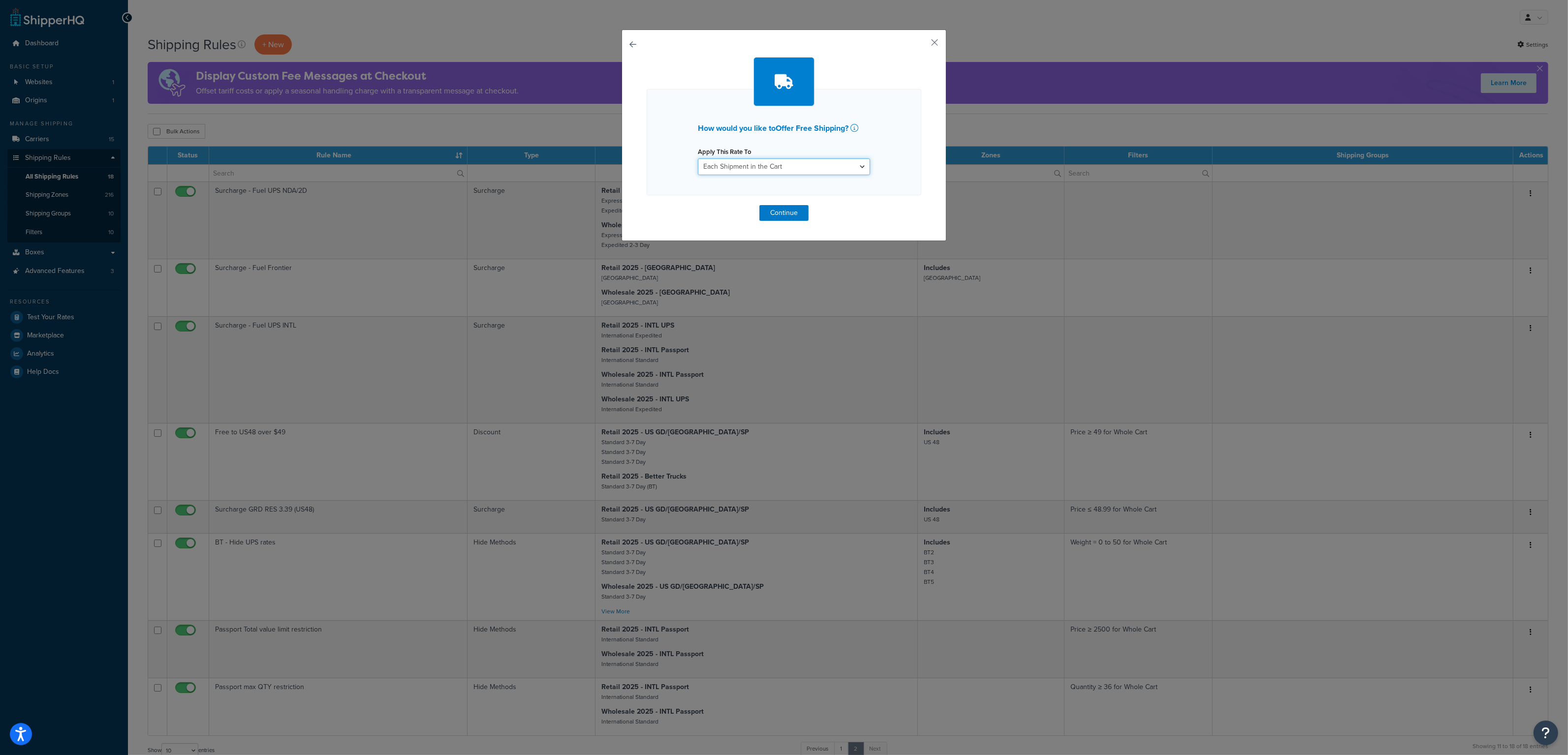
click at [746, 163] on select "Each Shipment in the Cart Each Shipping Group in the Cart Each Item within a Sh…" at bounding box center [784, 166] width 172 height 16
click at [783, 211] on button "Continue" at bounding box center [784, 213] width 49 height 16
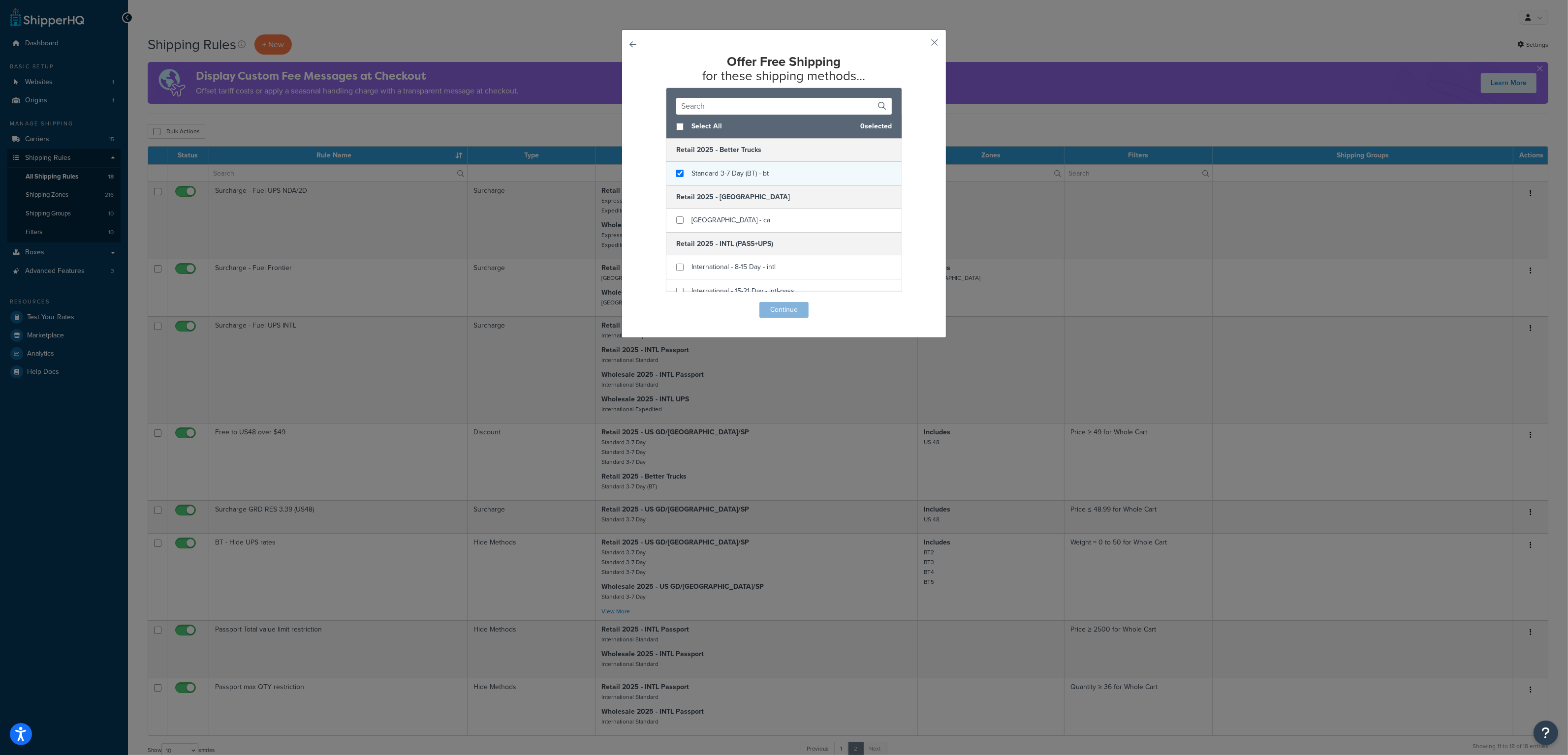
checkbox input "true"
click at [679, 173] on div "Standard 3-7 Day (BT) - bt" at bounding box center [784, 173] width 235 height 24
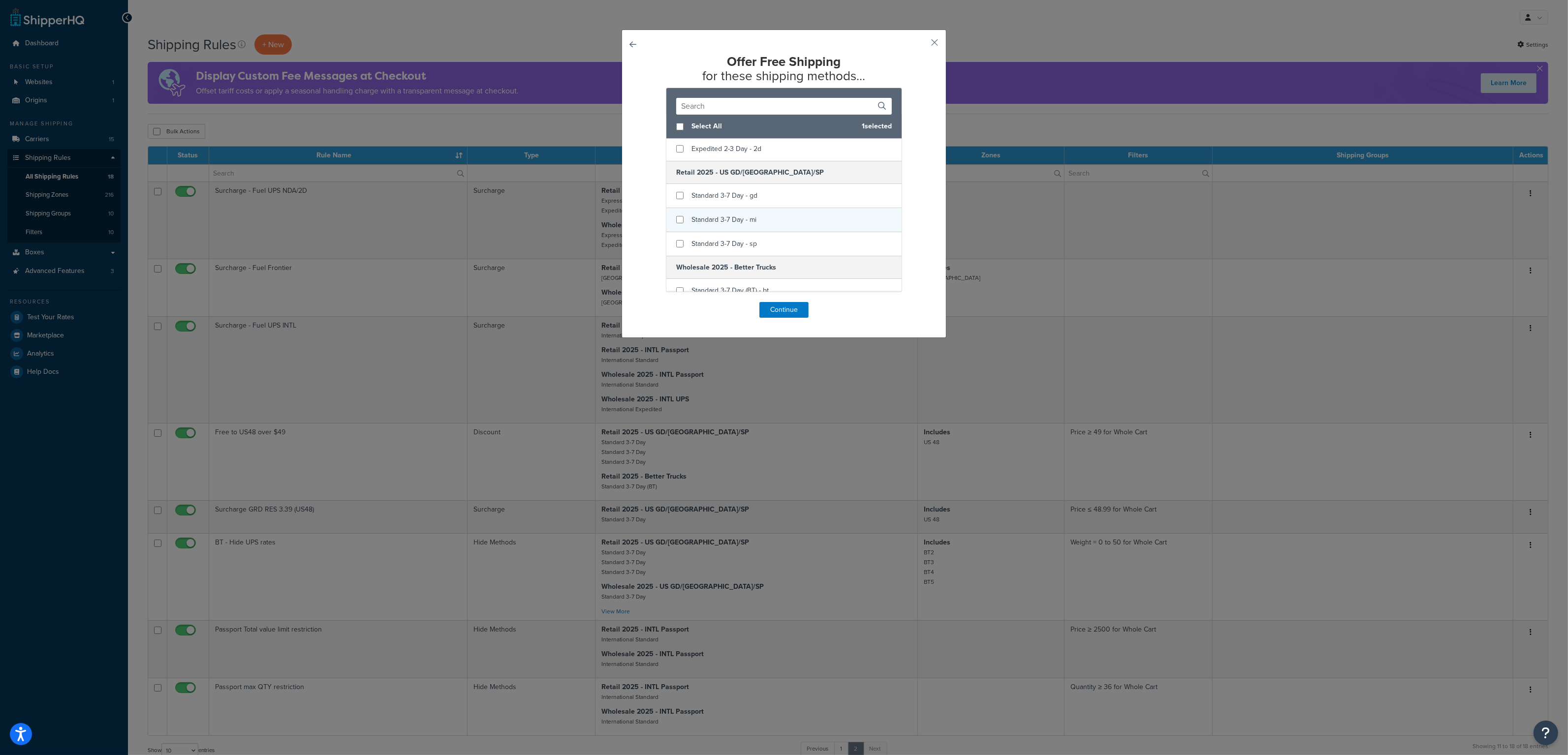
scroll to position [315, 0]
checkbox input "true"
click at [673, 186] on div "Standard 3-7 Day - gd" at bounding box center [784, 189] width 235 height 24
checkbox input "true"
click at [676, 208] on div "Standard 3-7 Day - mi" at bounding box center [784, 213] width 235 height 24
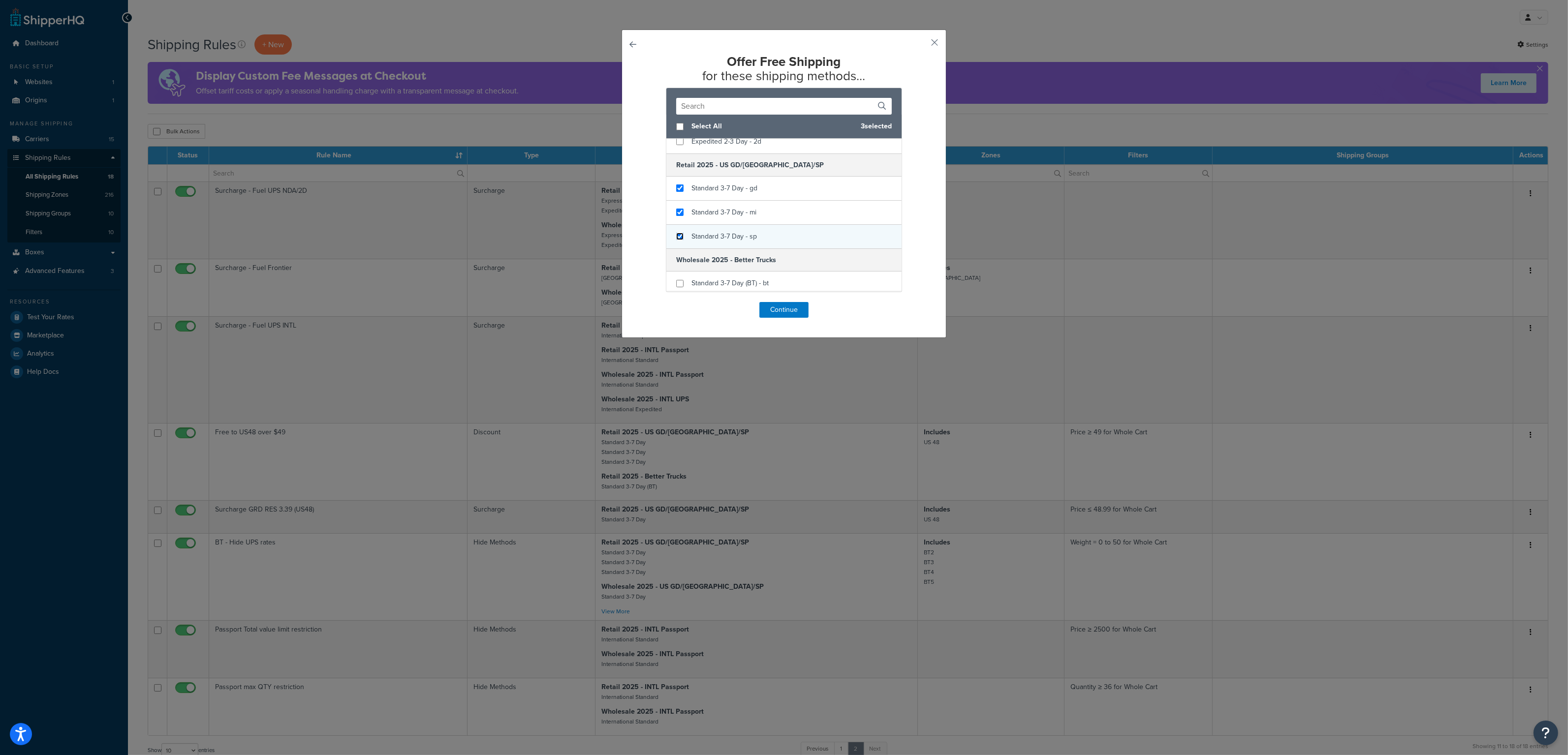
click at [679, 240] on input "checkbox" at bounding box center [680, 236] width 7 height 7
checkbox input "true"
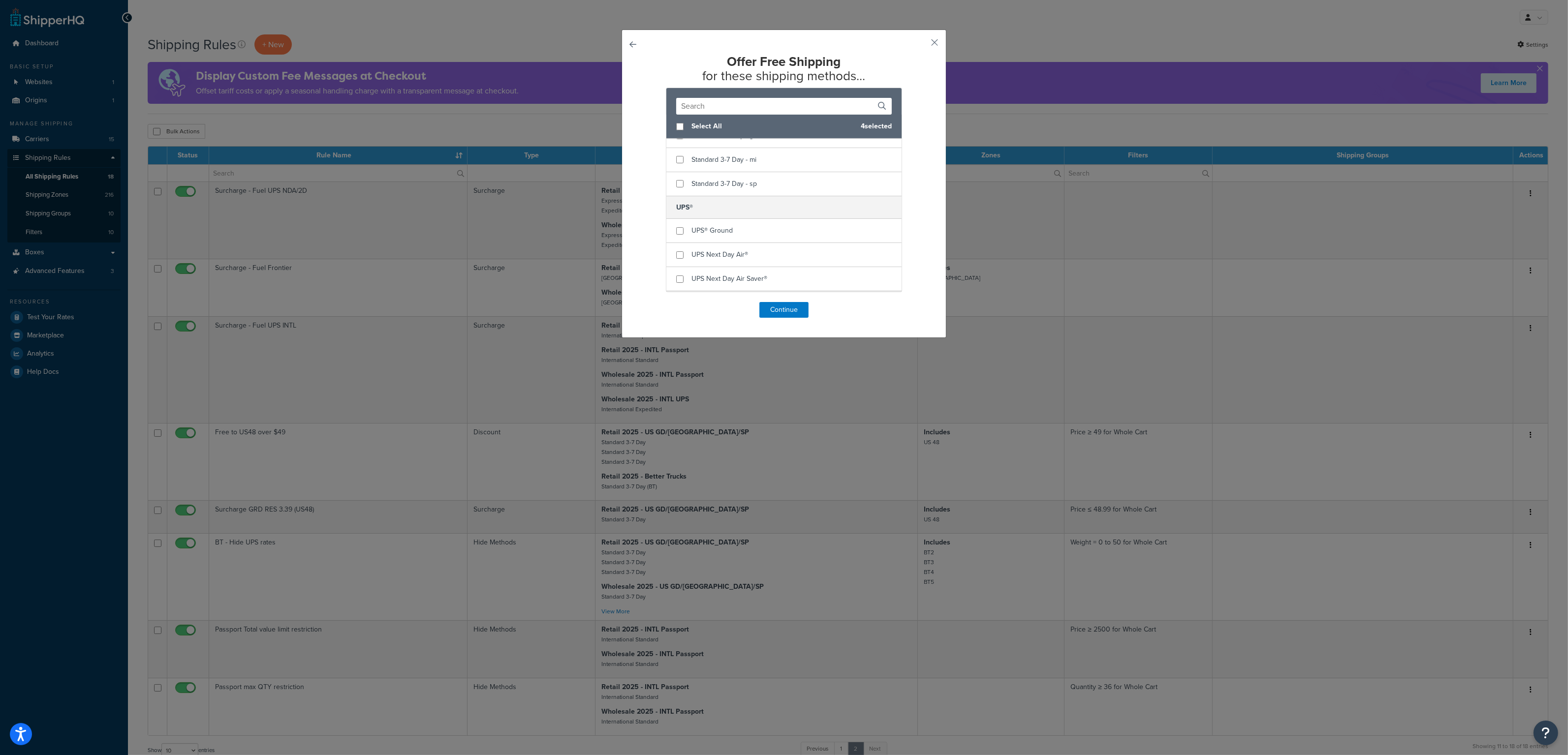
scroll to position [869, 0]
click at [789, 315] on button "Continue" at bounding box center [784, 310] width 49 height 16
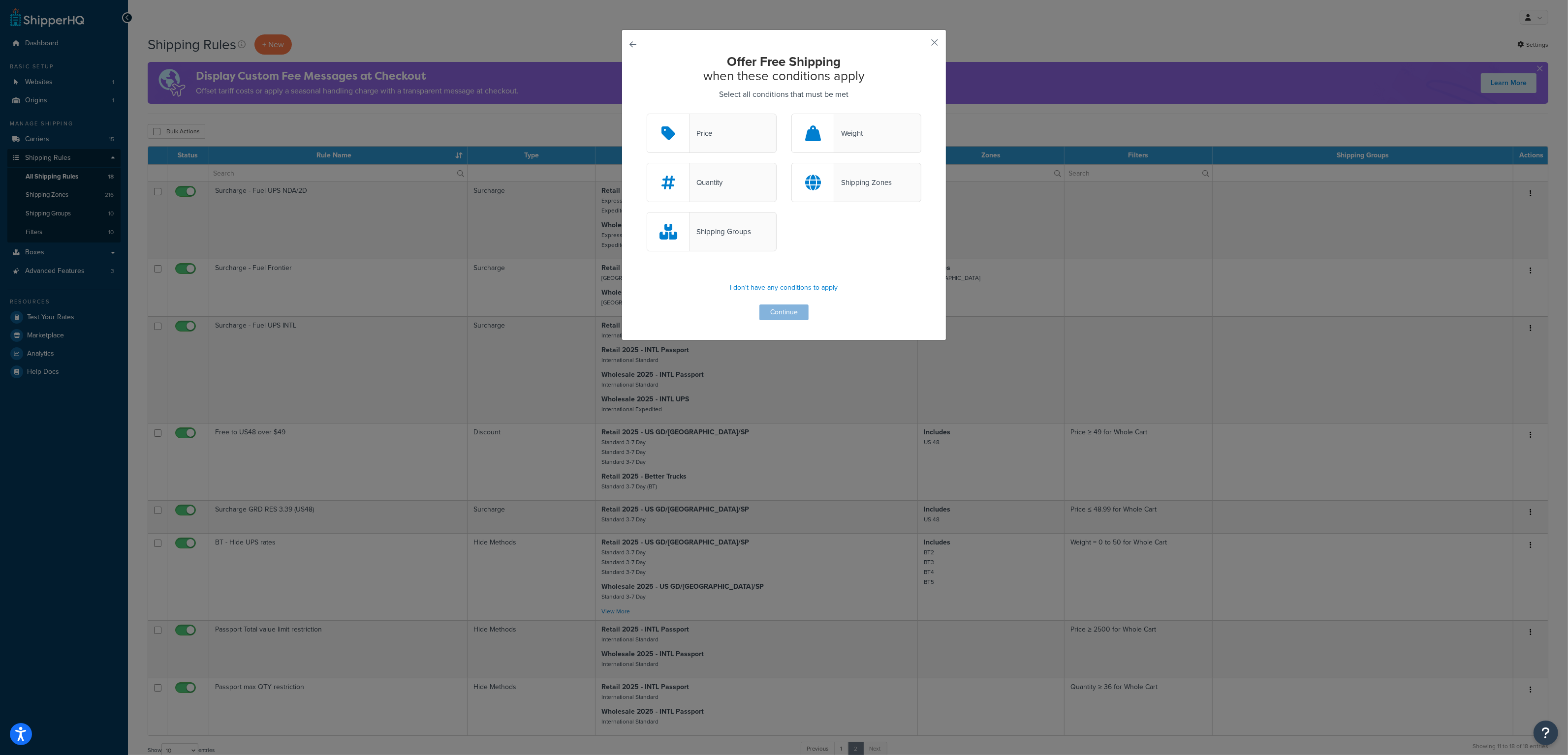
click at [707, 147] on div "Price" at bounding box center [711, 133] width 130 height 40
click at [0, 0] on input "Price" at bounding box center [0, 0] width 0 height 0
click at [782, 314] on button "Continue" at bounding box center [784, 312] width 49 height 16
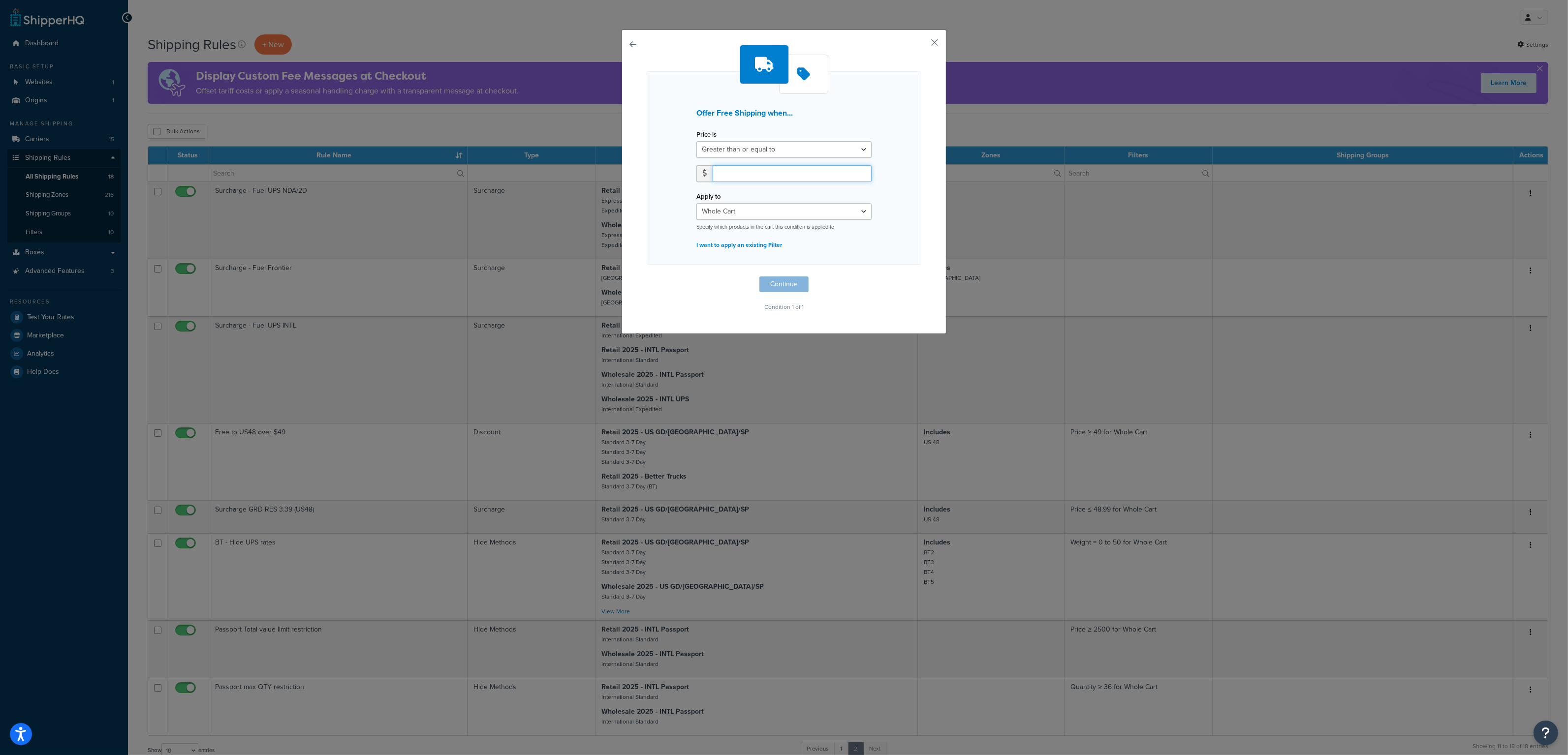
click at [736, 169] on input "number" at bounding box center [792, 173] width 159 height 16
type input "49"
click at [757, 244] on p "I want to apply an existing Filter" at bounding box center [784, 245] width 175 height 14
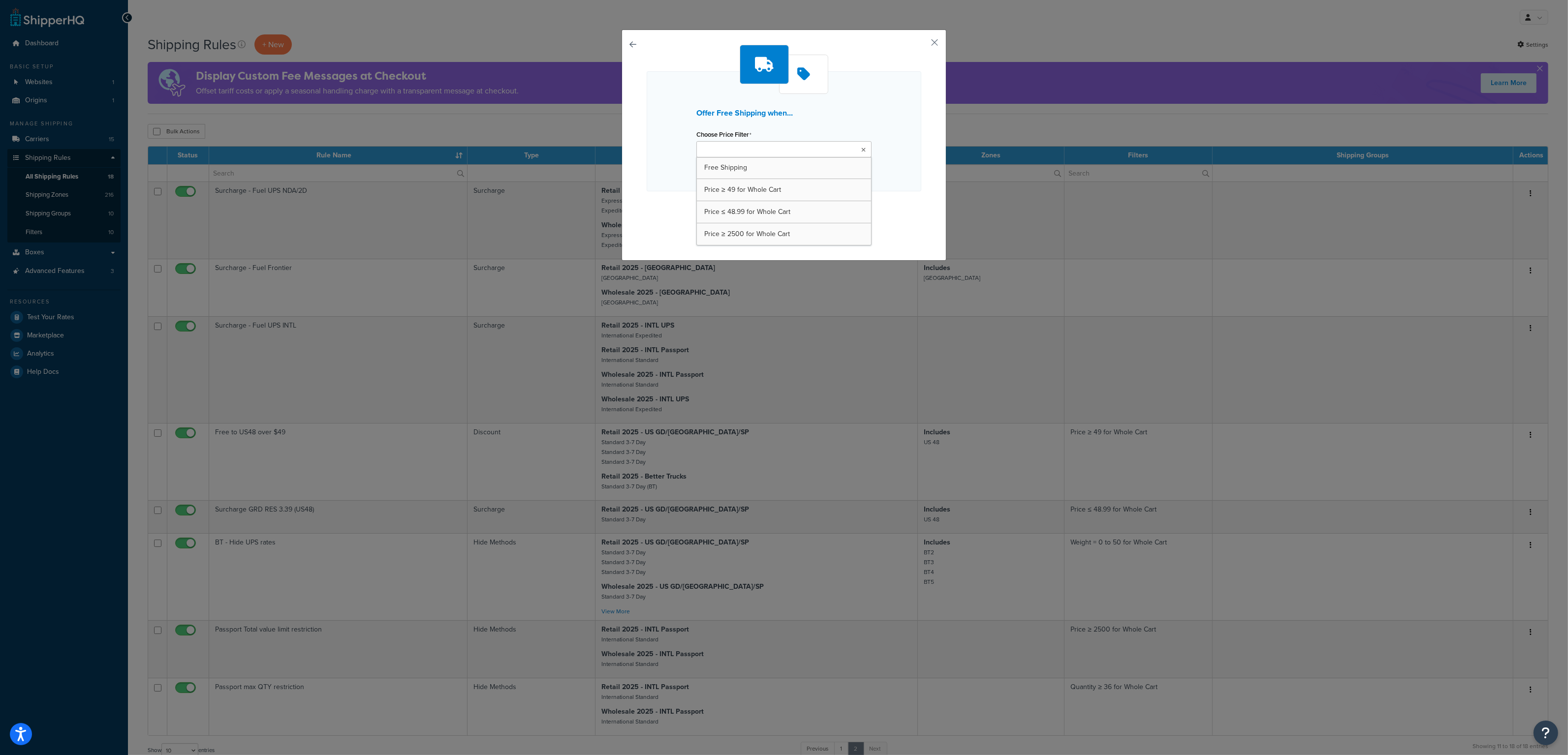
click at [786, 145] on ul at bounding box center [784, 149] width 175 height 16
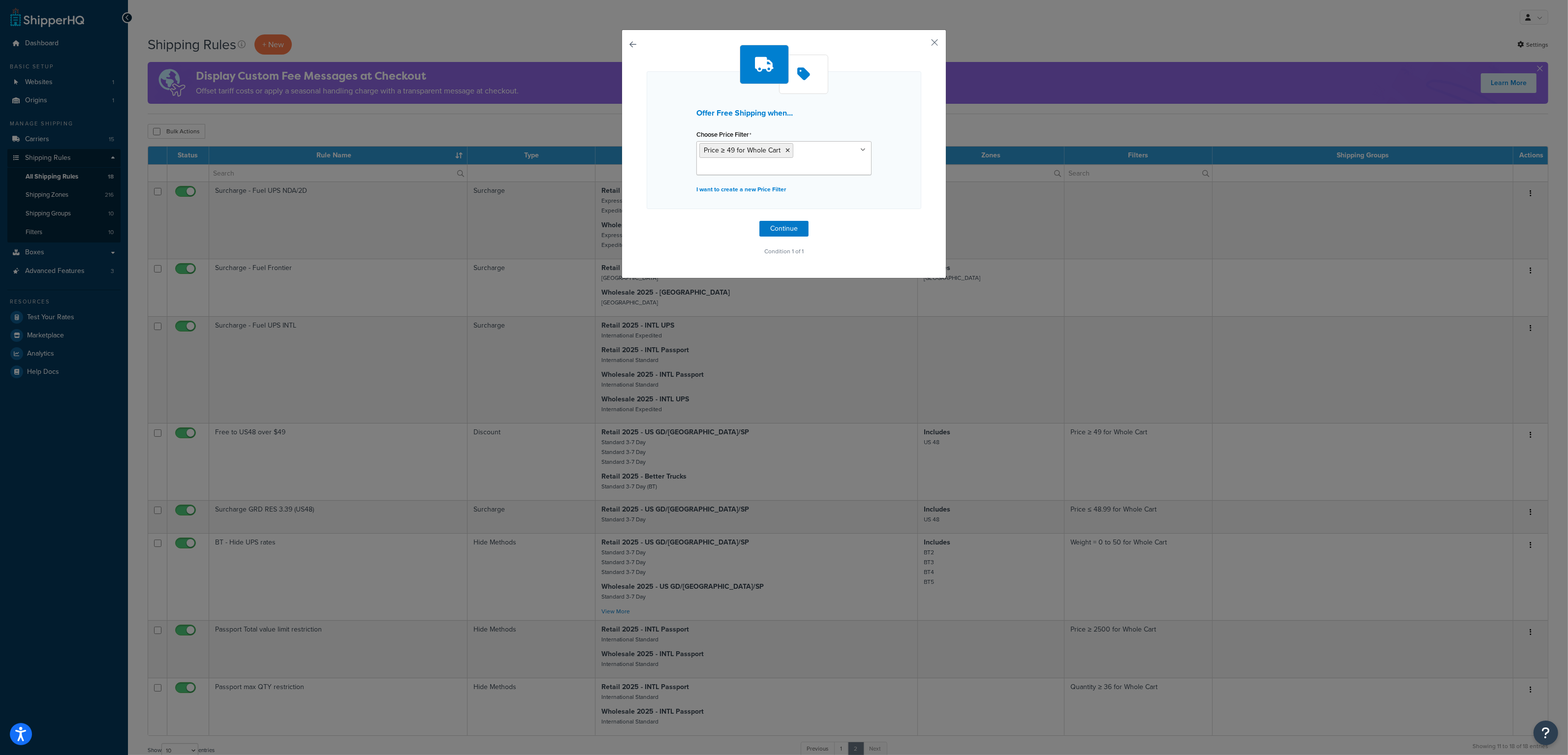
click at [901, 164] on div "Offer Free Shipping when... Choose Price Filter Price ≥ 49 for Whole Cart Free …" at bounding box center [783, 140] width 275 height 137
click at [785, 150] on icon at bounding box center [787, 151] width 4 height 6
click at [894, 193] on div "Offer Free Shipping when... Choose Price Filter Price ≥ 49 for Whole Cart Free …" at bounding box center [783, 140] width 275 height 137
click at [793, 223] on button "Continue" at bounding box center [784, 229] width 49 height 16
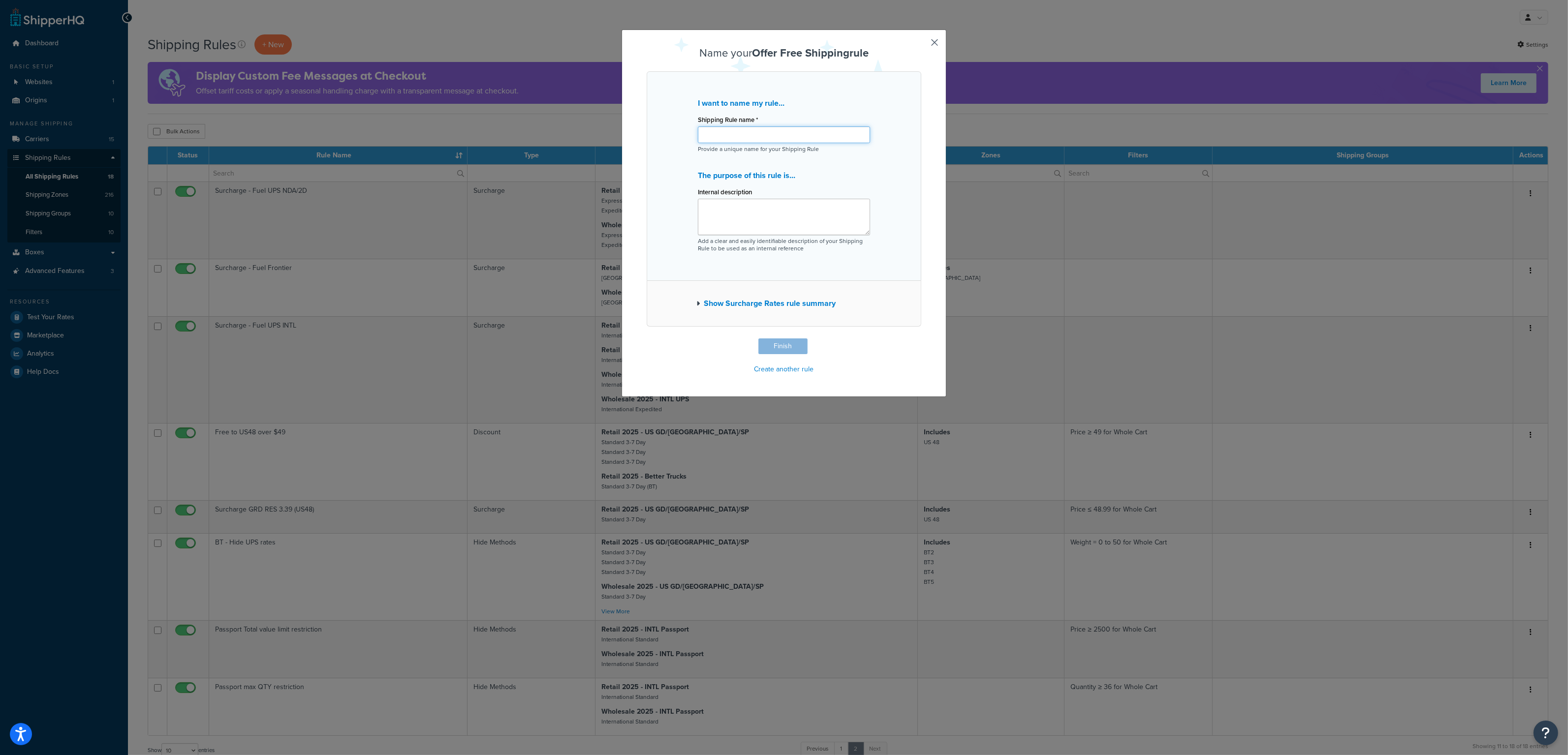
click at [752, 137] on input "Shipping Rule name *" at bounding box center [784, 134] width 172 height 16
type input "Free Shipping"
click at [698, 305] on button "Show Surcharge Rates rule summary" at bounding box center [766, 304] width 139 height 14
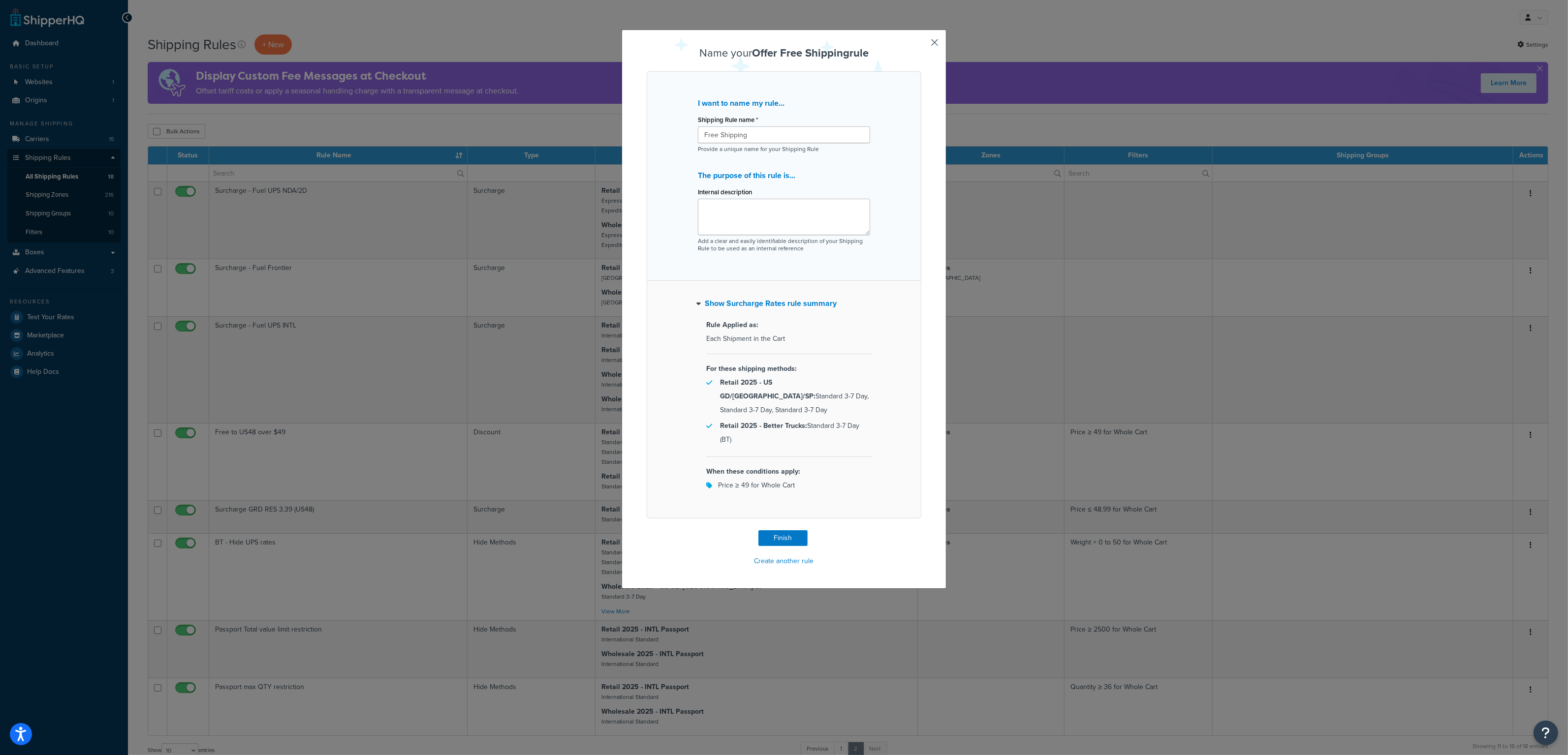
click at [699, 304] on button "Show Surcharge Rates rule summary" at bounding box center [766, 304] width 140 height 14
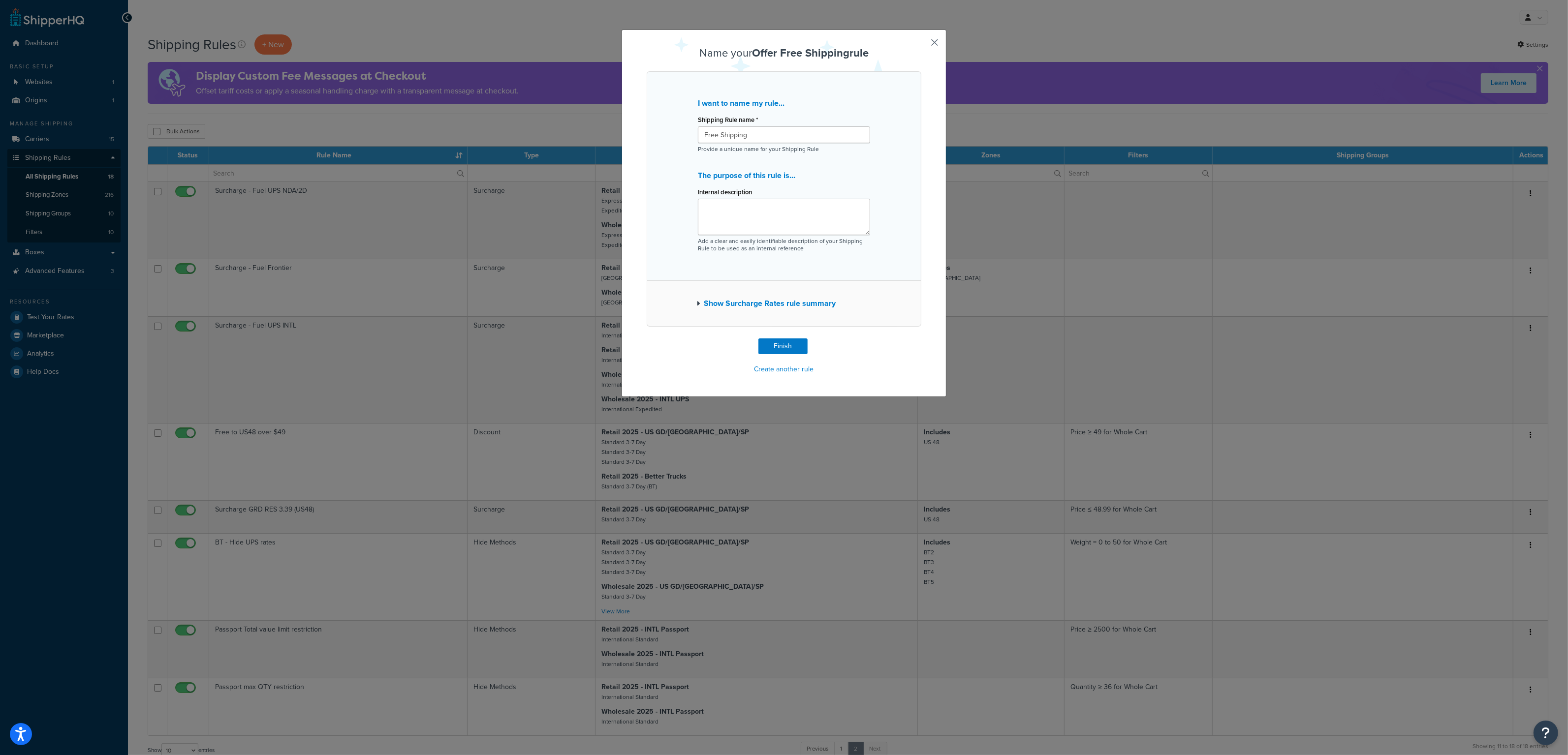
drag, startPoint x: 929, startPoint y: 37, endPoint x: 937, endPoint y: 53, distance: 17.9
click at [922, 338] on button "button" at bounding box center [920, 339] width 2 height 2
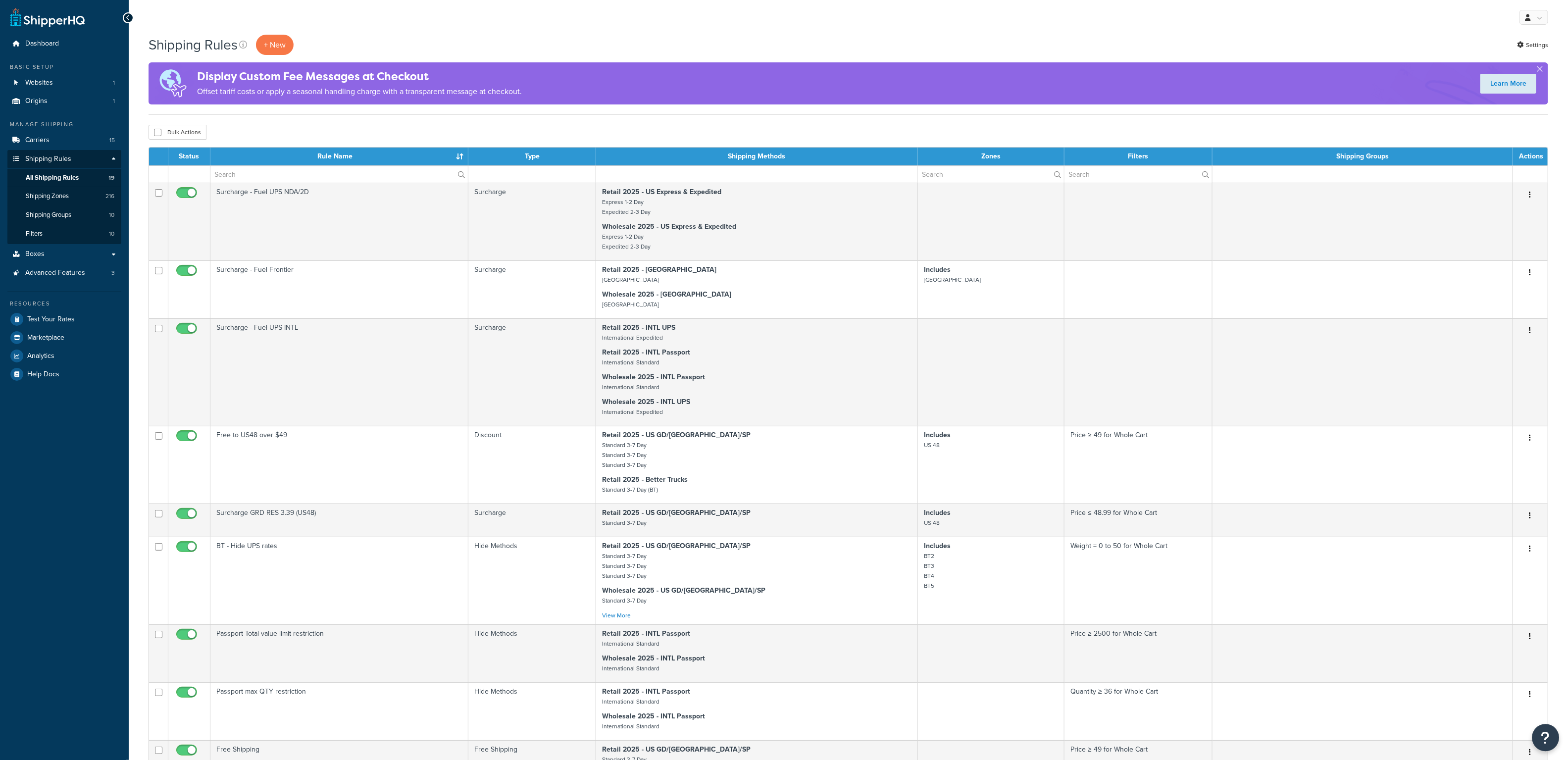
click at [1544, 739] on icon "Open Resource Center" at bounding box center [1545, 737] width 9 height 14
click at [1471, 660] on link "Get Help from Support" at bounding box center [1496, 655] width 103 height 16
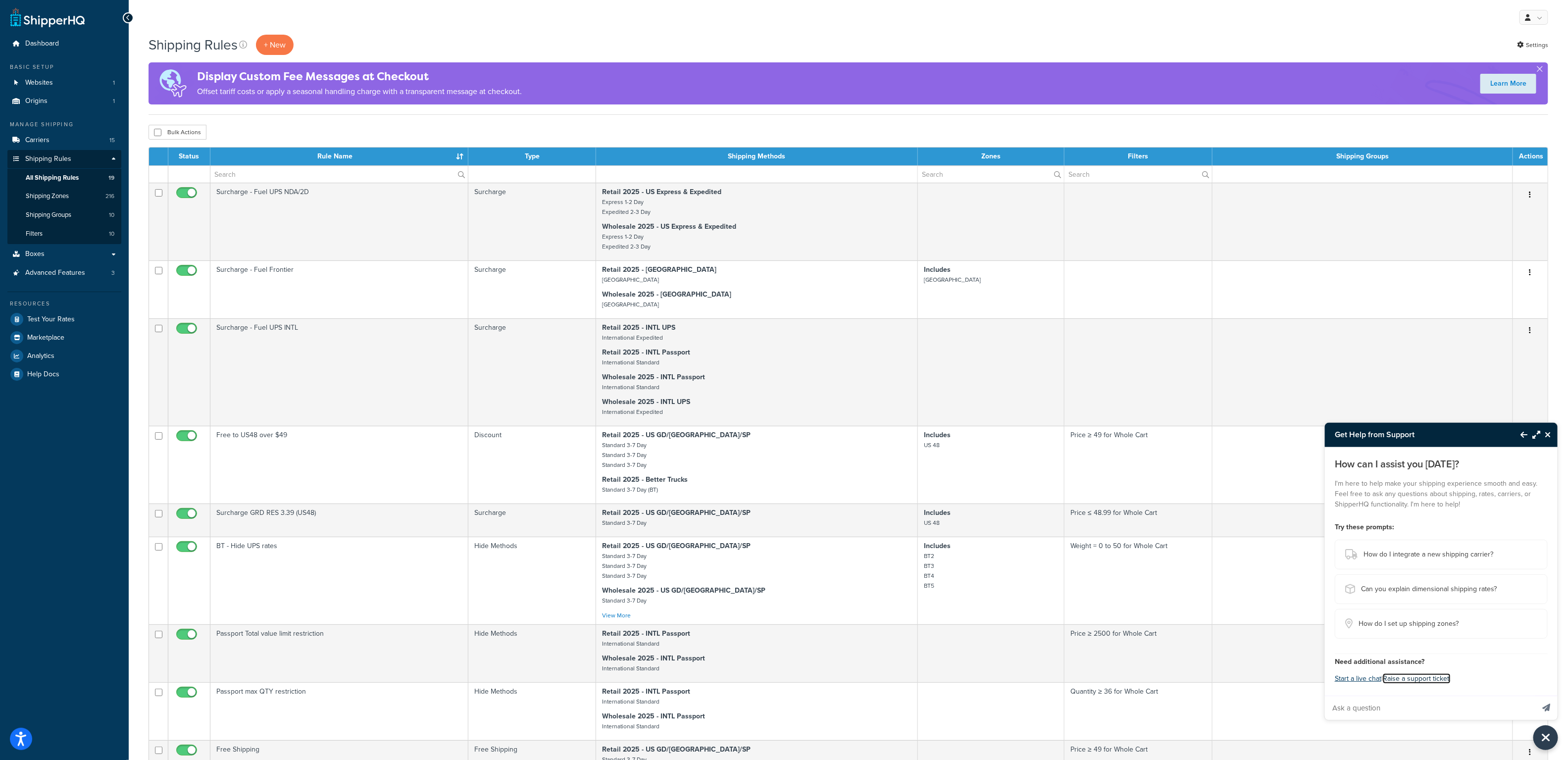
click at [1397, 675] on link "Raise a support ticket." at bounding box center [1416, 679] width 68 height 10
